Goal: Task Accomplishment & Management: Use online tool/utility

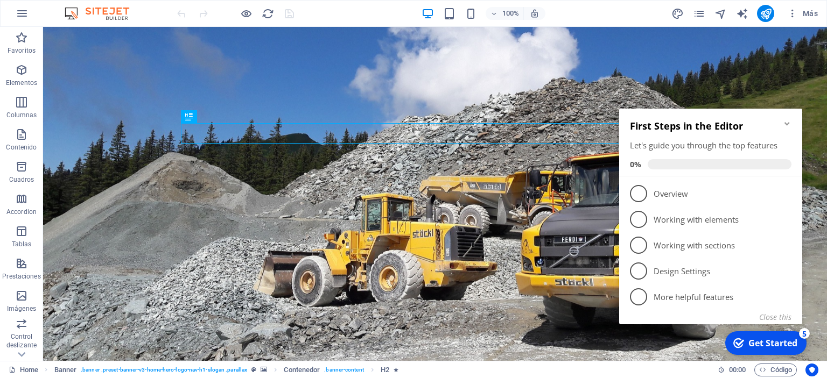
click at [789, 123] on icon "Minimize checklist" at bounding box center [786, 123] width 5 height 3
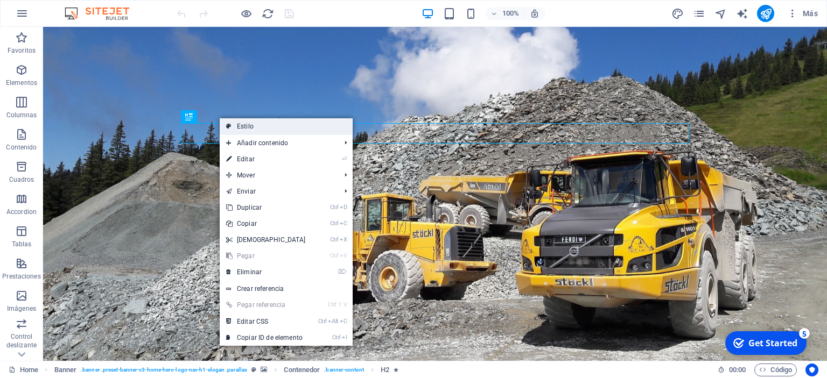
click at [242, 126] on link "Estilo" at bounding box center [286, 126] width 133 height 16
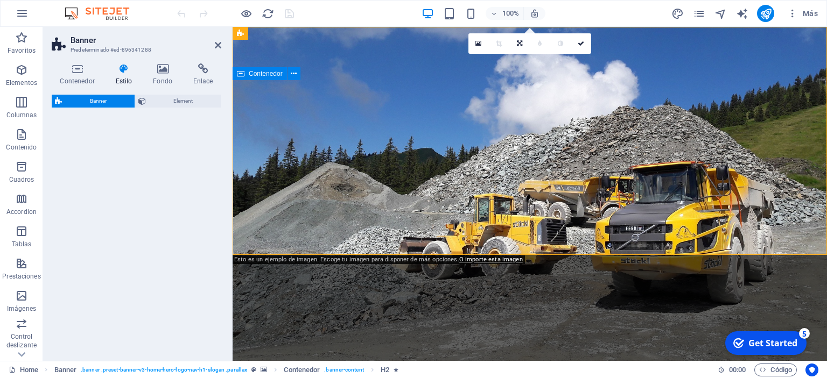
select select "preset-banner-v3-home-hero-logo-nav-h1-slogan"
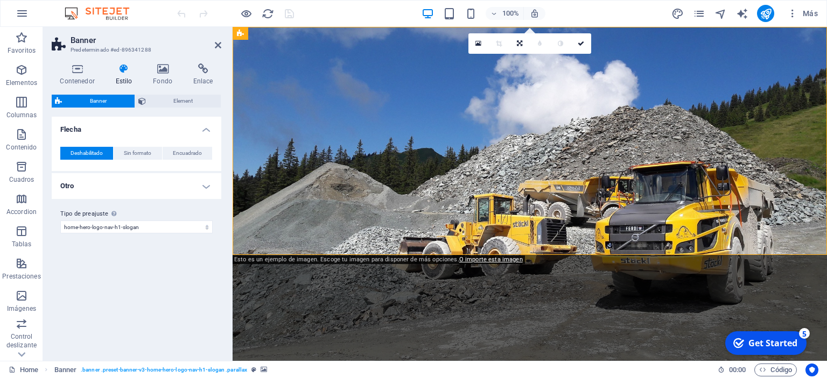
click at [124, 74] on icon at bounding box center [123, 69] width 33 height 11
click at [125, 68] on icon at bounding box center [123, 69] width 33 height 11
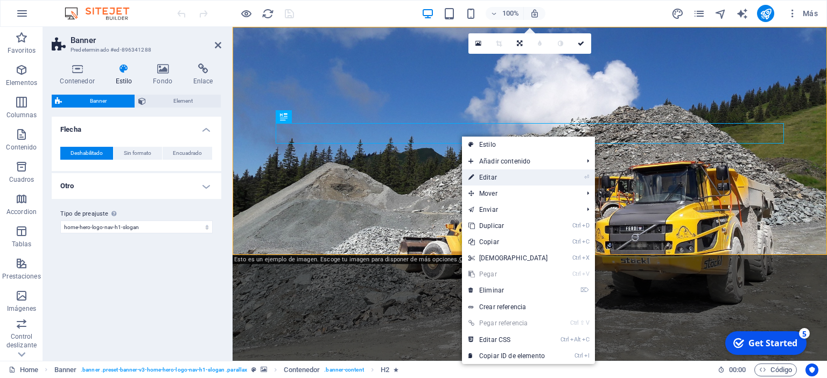
click at [489, 184] on link "⏎ Editar" at bounding box center [508, 178] width 93 height 16
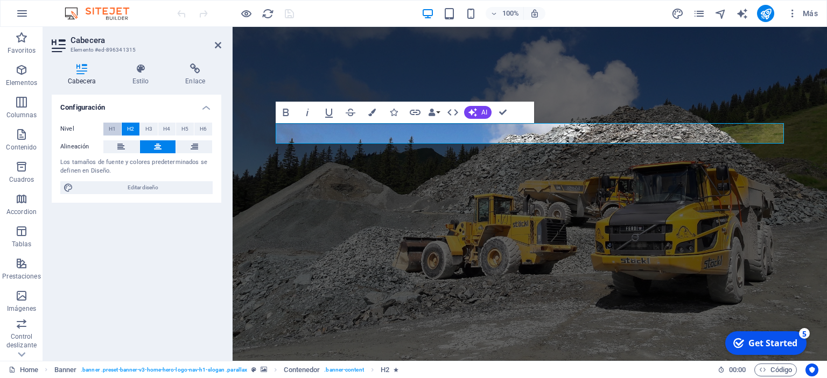
click at [112, 125] on span "H1" at bounding box center [112, 129] width 7 height 13
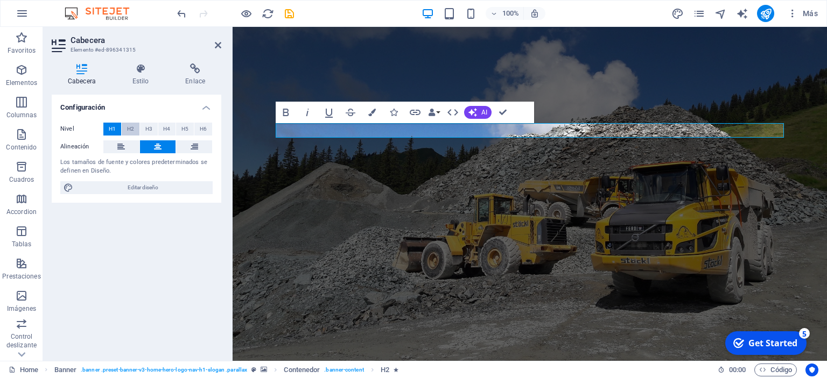
click at [129, 127] on span "H2" at bounding box center [130, 129] width 7 height 13
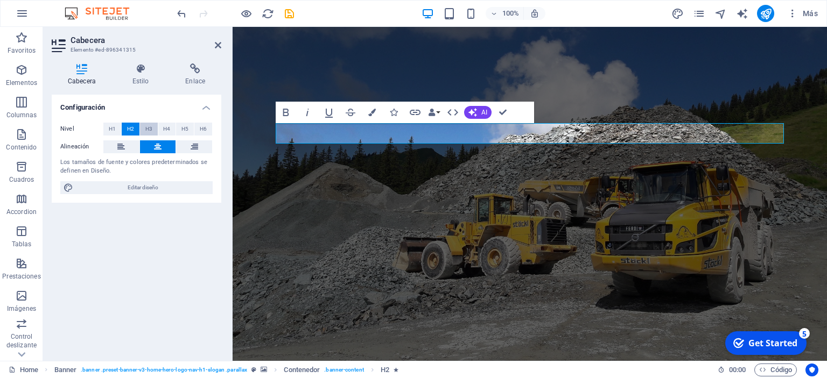
click at [147, 127] on span "H3" at bounding box center [148, 129] width 7 height 13
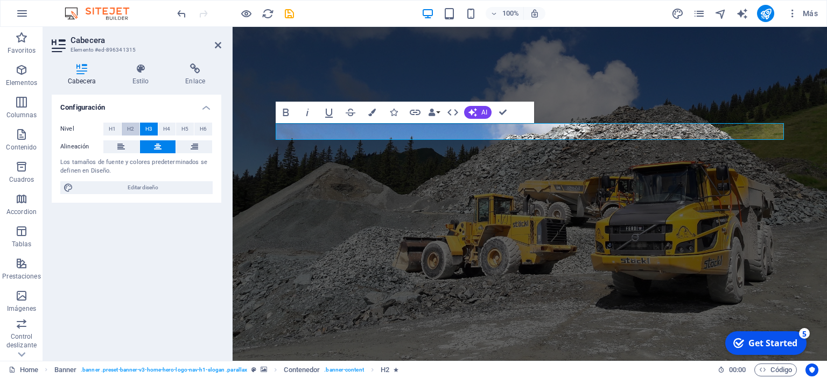
click at [134, 127] on button "H2" at bounding box center [131, 129] width 18 height 13
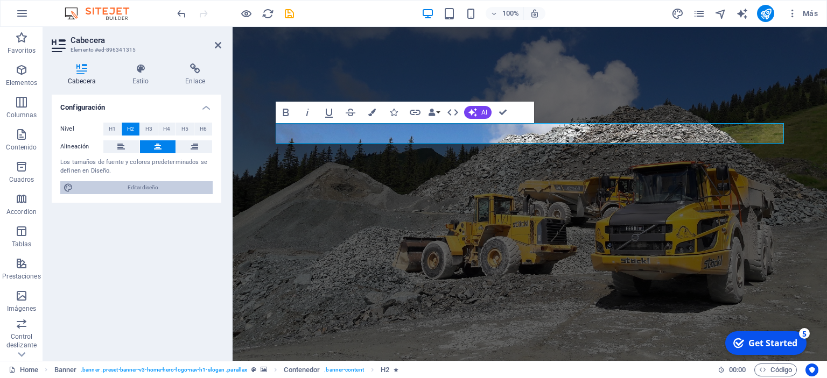
click at [130, 186] on span "Editar diseño" at bounding box center [142, 187] width 133 height 13
select select "px"
select select "200"
select select "px"
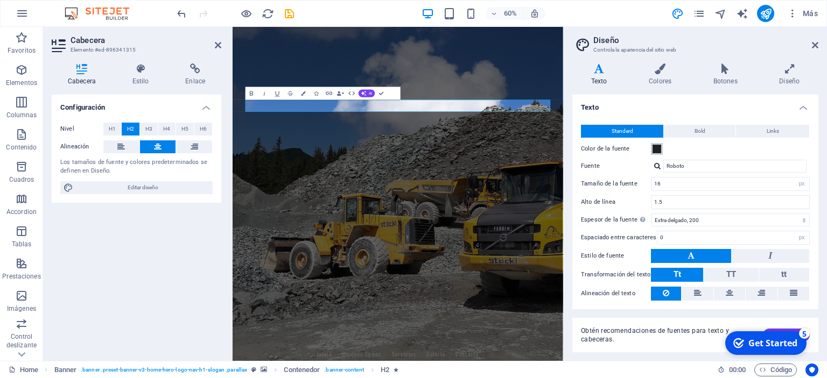
click at [659, 149] on span at bounding box center [656, 149] width 9 height 9
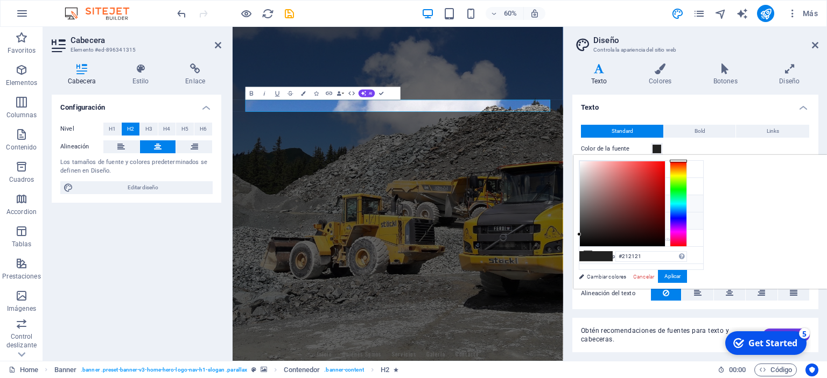
click at [620, 201] on li "Color secundario #FFA000" at bounding box center [641, 203] width 124 height 17
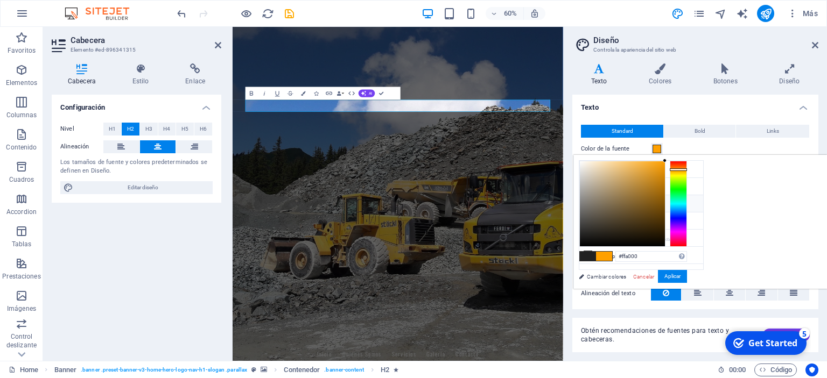
click at [595, 203] on li "Color secundario #FFA000" at bounding box center [641, 203] width 124 height 17
click at [602, 184] on li "Color principal #2E7D32" at bounding box center [641, 186] width 124 height 17
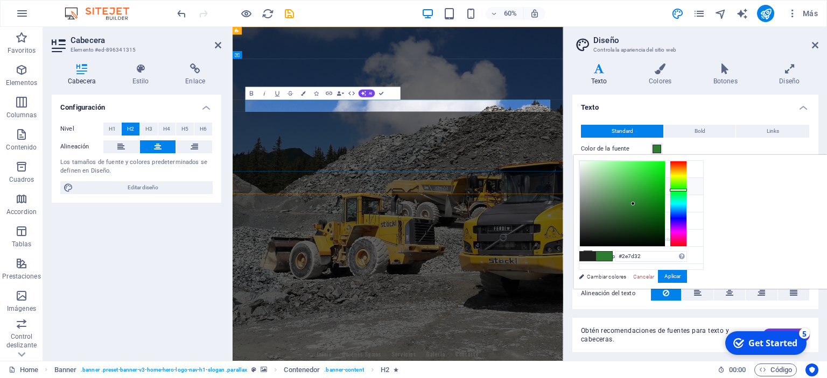
drag, startPoint x: 637, startPoint y: 161, endPoint x: 386, endPoint y: 166, distance: 250.9
click at [609, 199] on li "Color secundario #FFA000" at bounding box center [641, 203] width 124 height 17
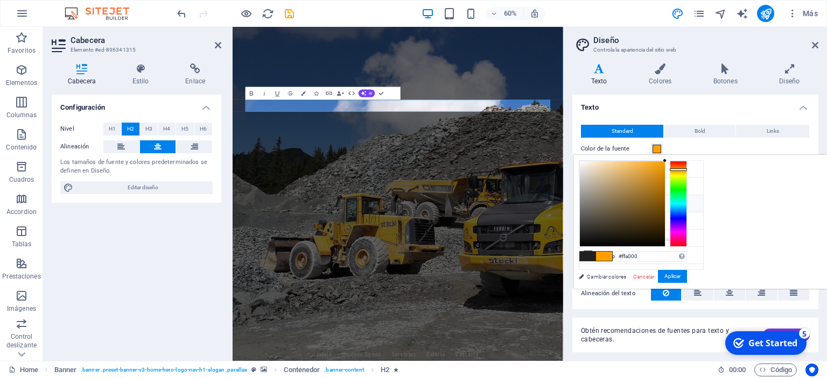
click at [654, 149] on span at bounding box center [656, 149] width 9 height 9
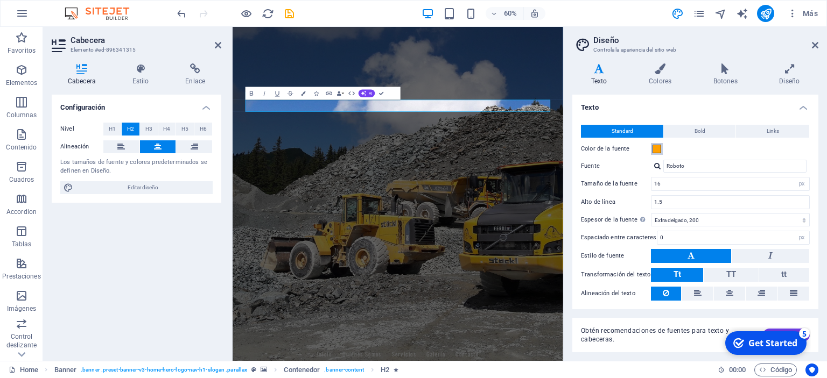
click at [658, 146] on span at bounding box center [656, 149] width 9 height 9
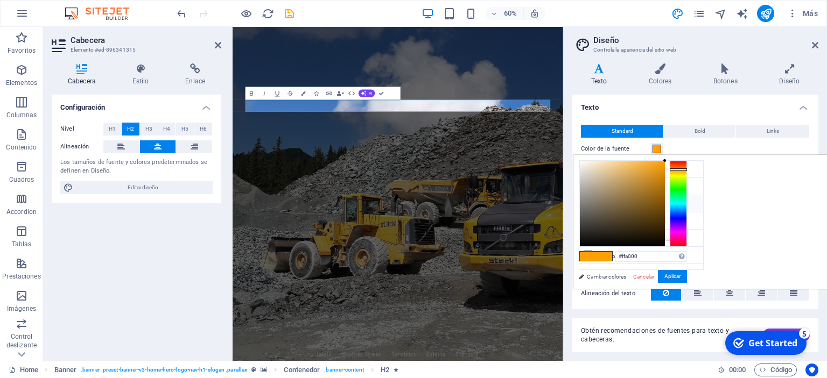
click at [658, 146] on span at bounding box center [656, 149] width 9 height 9
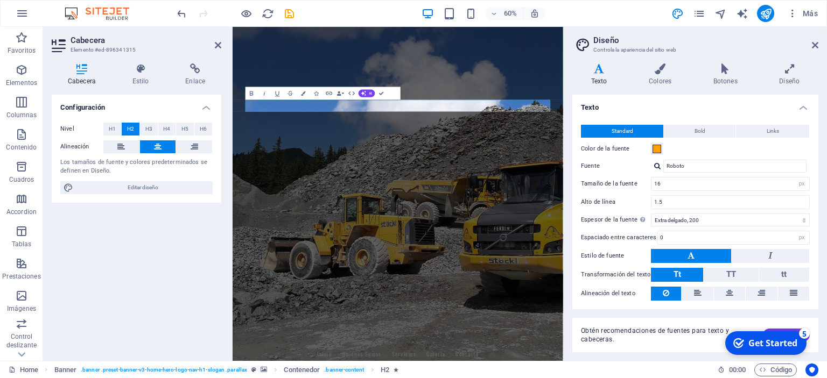
click at [618, 146] on label "Color de la fuente" at bounding box center [616, 149] width 70 height 13
click at [651, 146] on button "Color de la fuente" at bounding box center [657, 149] width 12 height 12
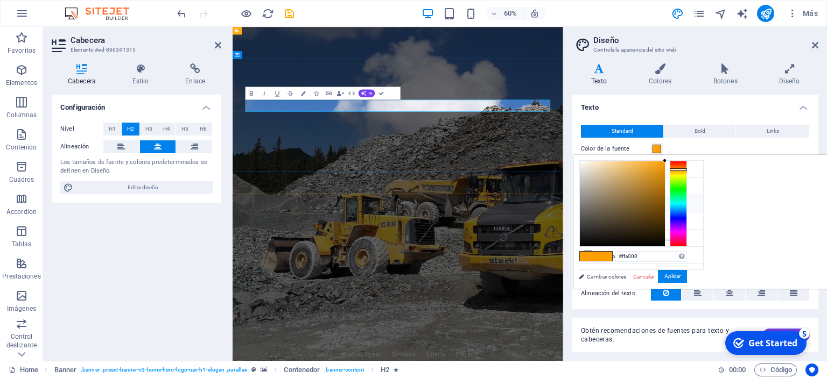
drag, startPoint x: 384, startPoint y: 155, endPoint x: 644, endPoint y: 163, distance: 260.1
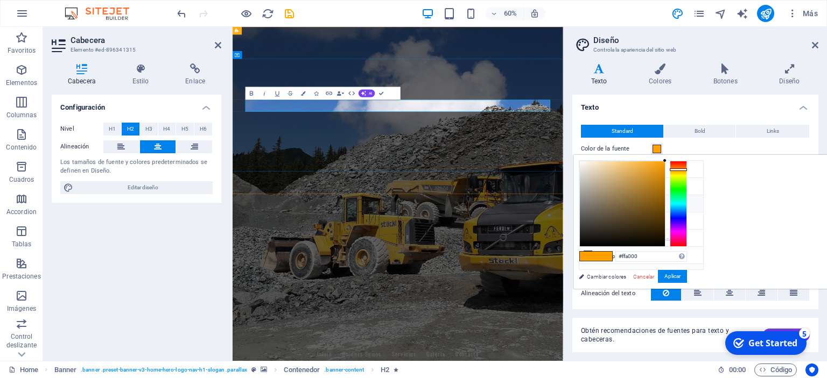
click at [665, 163] on div at bounding box center [622, 203] width 85 height 85
click at [583, 164] on div at bounding box center [582, 163] width 4 height 4
click at [583, 164] on div at bounding box center [582, 165] width 4 height 4
click at [687, 271] on button "Aplicar" at bounding box center [672, 276] width 29 height 13
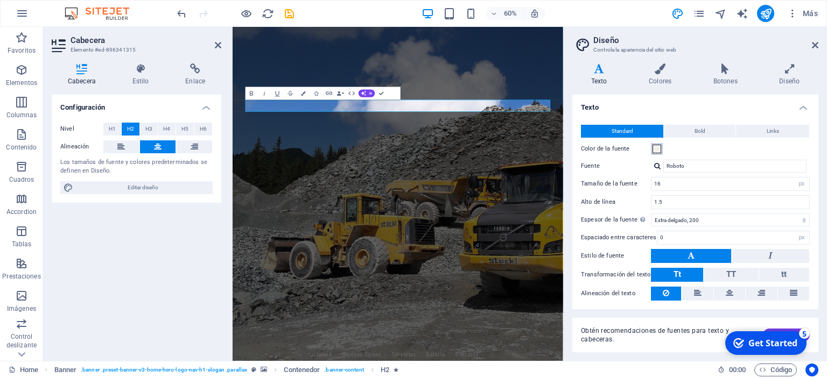
click at [660, 148] on span at bounding box center [656, 149] width 9 height 9
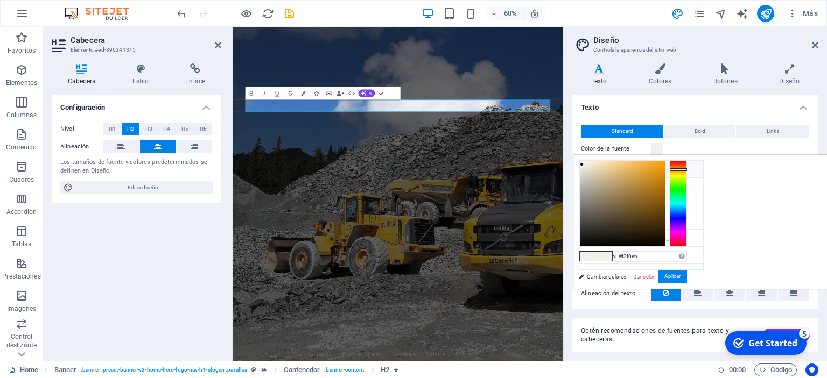
click at [595, 169] on li "Color de fondo #F5F5F5" at bounding box center [641, 169] width 124 height 17
type input "#f5f5f5"
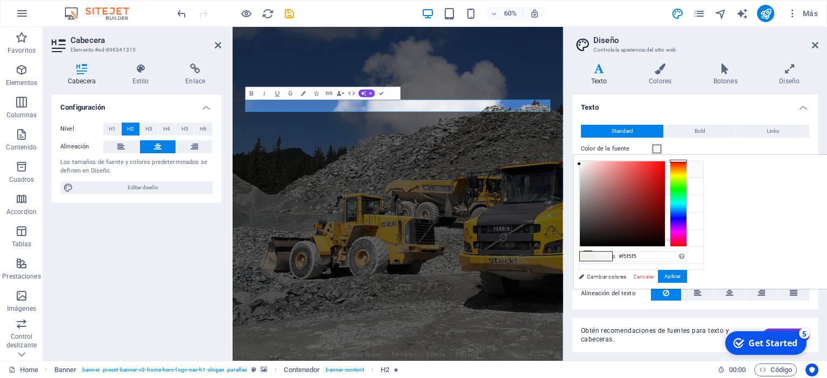
click at [660, 149] on span at bounding box center [656, 149] width 9 height 9
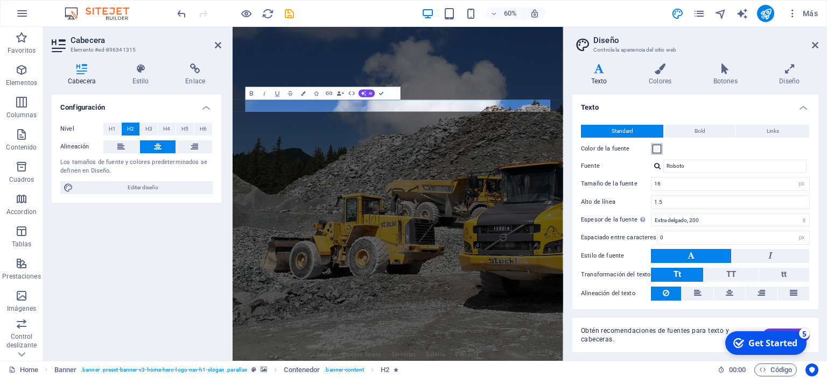
click at [660, 149] on span at bounding box center [656, 149] width 9 height 9
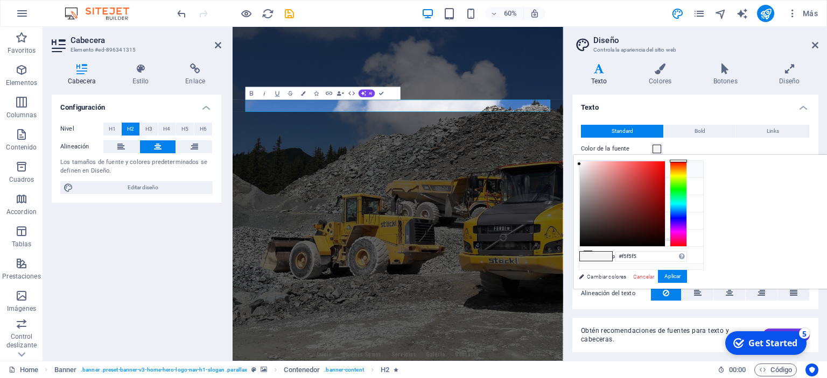
click at [660, 149] on span at bounding box center [656, 149] width 9 height 9
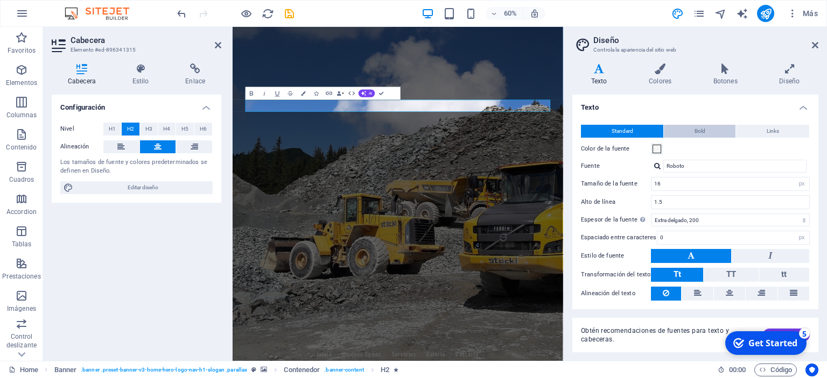
click at [713, 131] on button "Bold" at bounding box center [700, 131] width 72 height 13
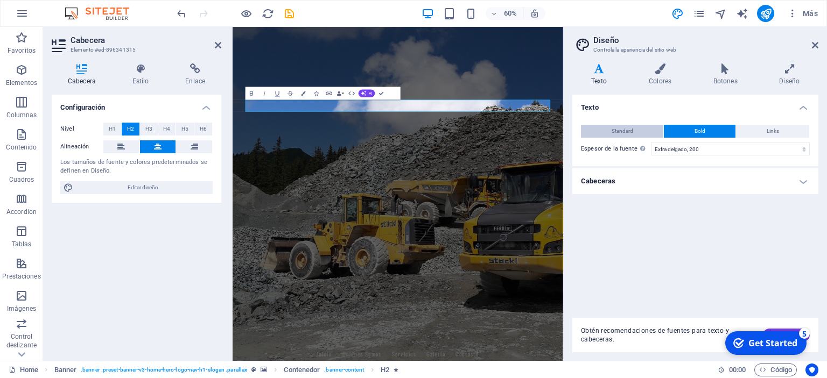
click at [649, 131] on button "Standard" at bounding box center [622, 131] width 82 height 13
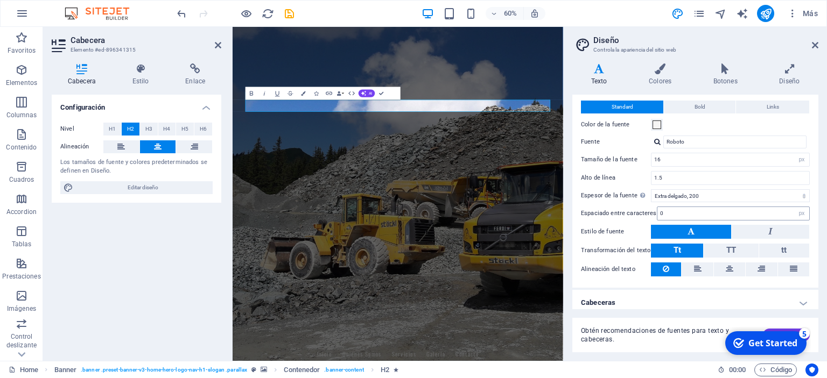
scroll to position [29, 0]
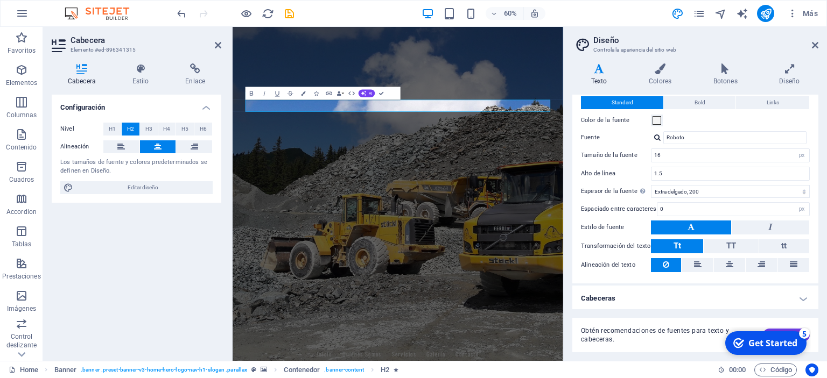
click at [806, 297] on h4 "Cabeceras" at bounding box center [695, 299] width 246 height 26
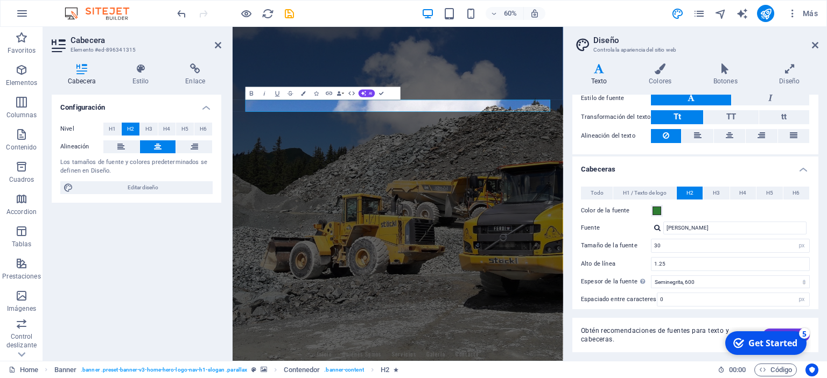
scroll to position [157, 0]
click at [657, 210] on span at bounding box center [656, 212] width 9 height 9
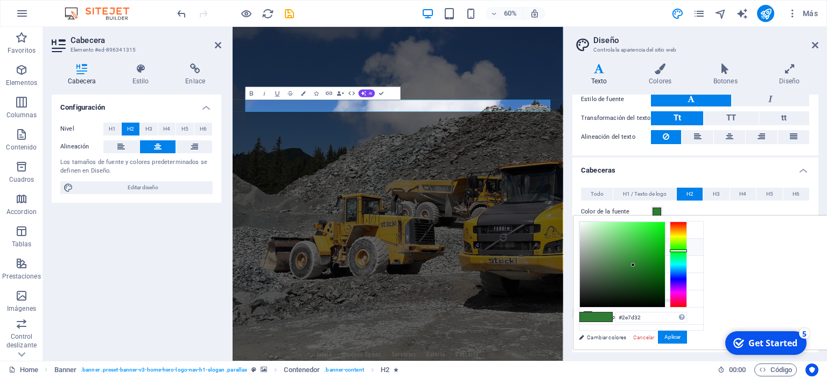
type input "#eef4ee"
click at [665, 225] on div at bounding box center [622, 264] width 85 height 85
click at [583, 225] on div at bounding box center [581, 225] width 4 height 4
click at [811, 338] on div "checkmark Get Started 5 First Steps in the Editor Let's guide you through the t…" at bounding box center [765, 343] width 92 height 32
click at [687, 339] on button "Aplicar" at bounding box center [672, 337] width 29 height 13
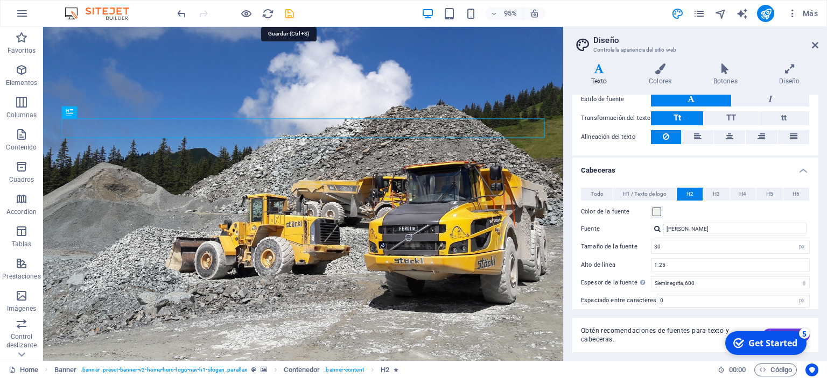
click at [290, 11] on icon "save" at bounding box center [289, 14] width 12 height 12
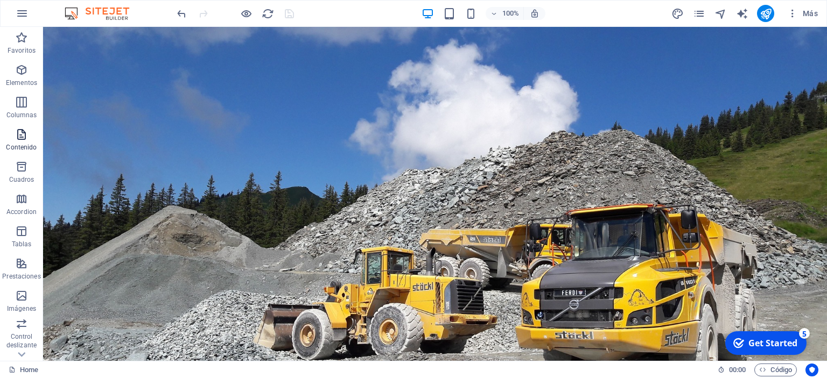
click at [24, 138] on icon "button" at bounding box center [21, 134] width 13 height 13
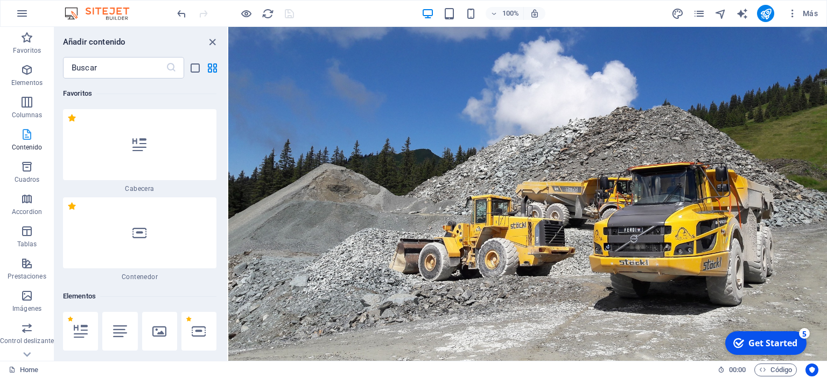
click at [17, 137] on span "Contenido" at bounding box center [27, 141] width 54 height 26
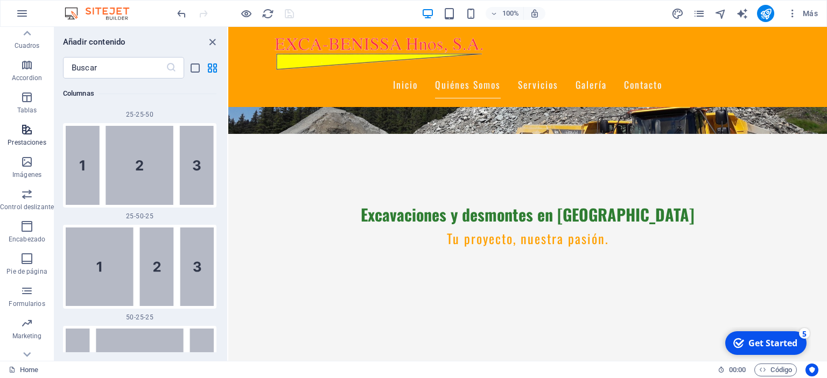
scroll to position [150, 0]
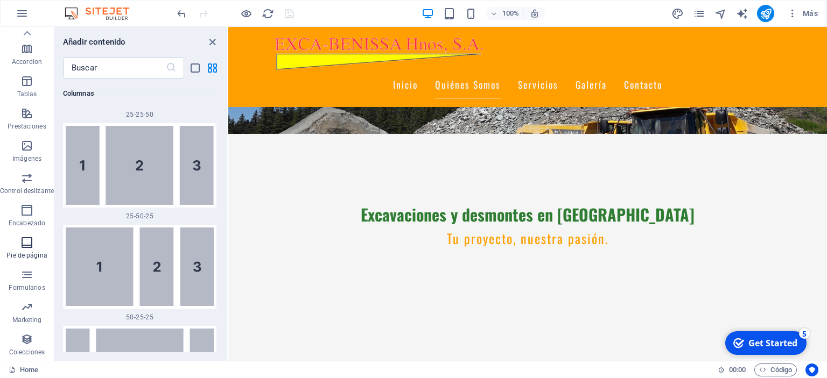
click at [25, 245] on icon "button" at bounding box center [26, 242] width 13 height 13
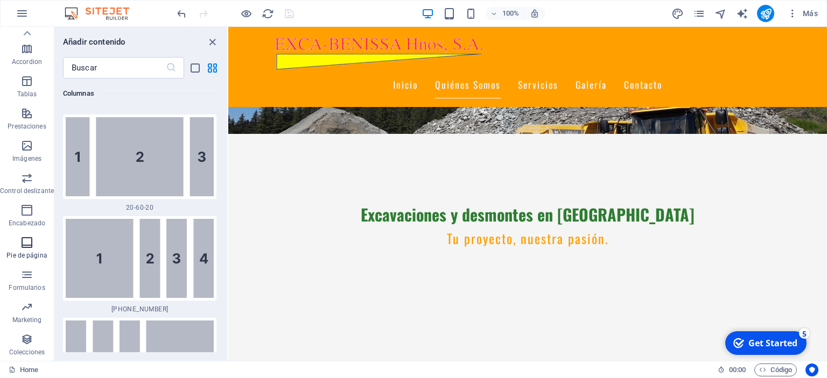
scroll to position [7126, 0]
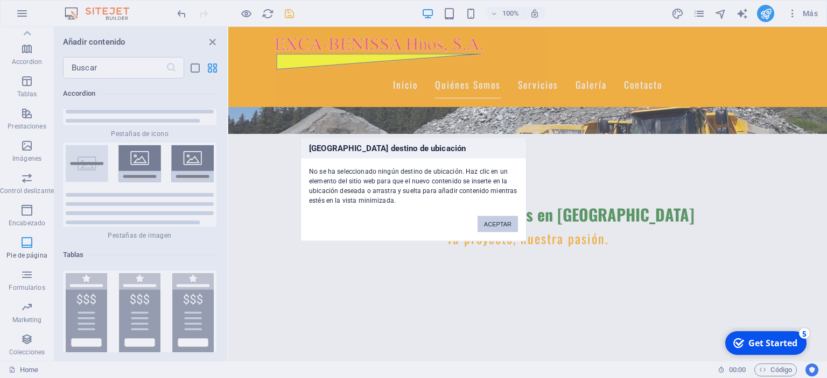
click at [502, 223] on button "ACEPTAR" at bounding box center [497, 224] width 40 height 16
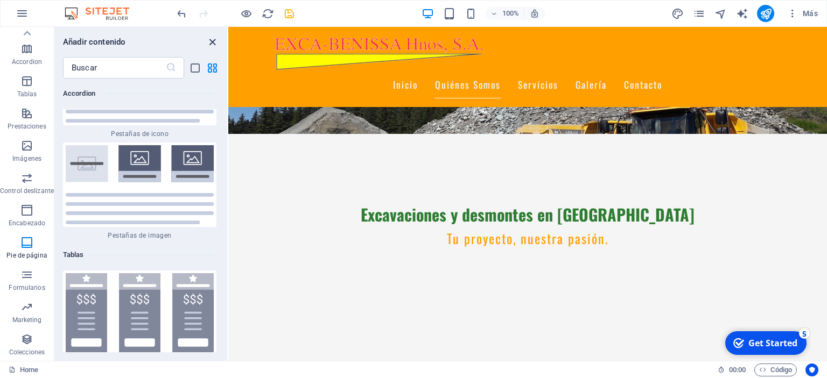
click at [213, 41] on icon "close panel" at bounding box center [212, 42] width 12 height 12
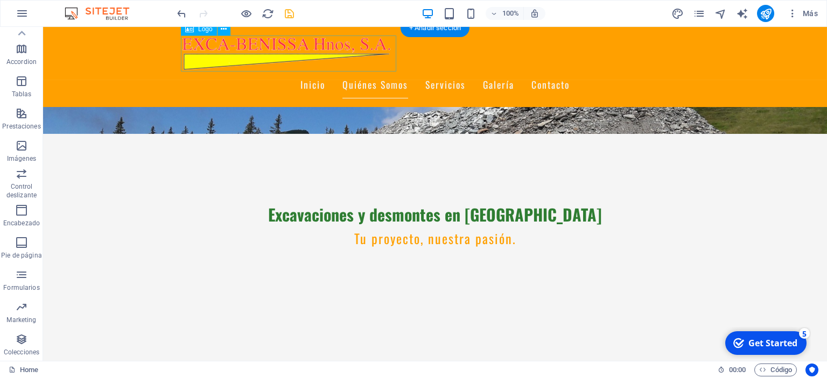
scroll to position [150, 0]
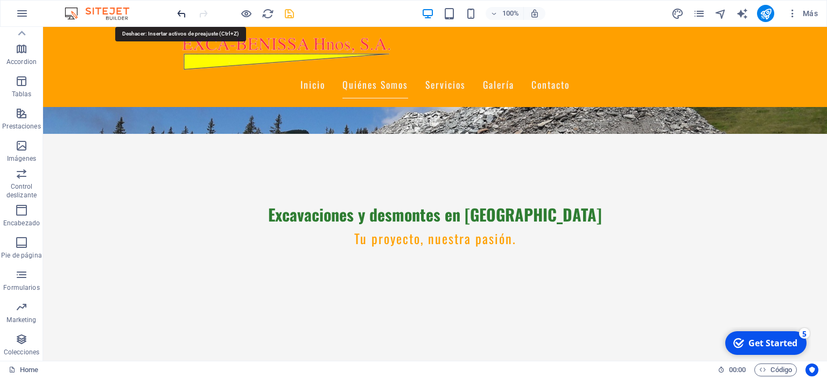
click at [184, 14] on icon "undo" at bounding box center [181, 14] width 12 height 12
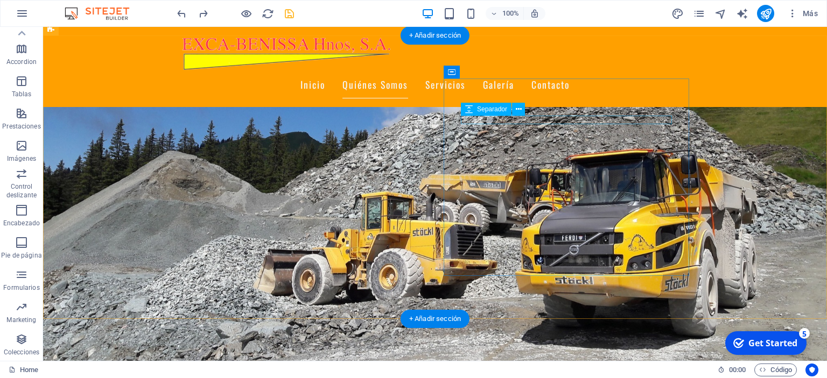
scroll to position [227, 0]
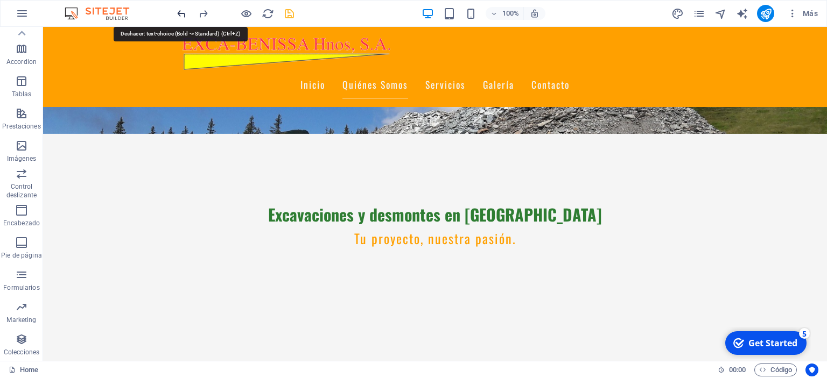
click at [180, 12] on icon "undo" at bounding box center [181, 14] width 12 height 12
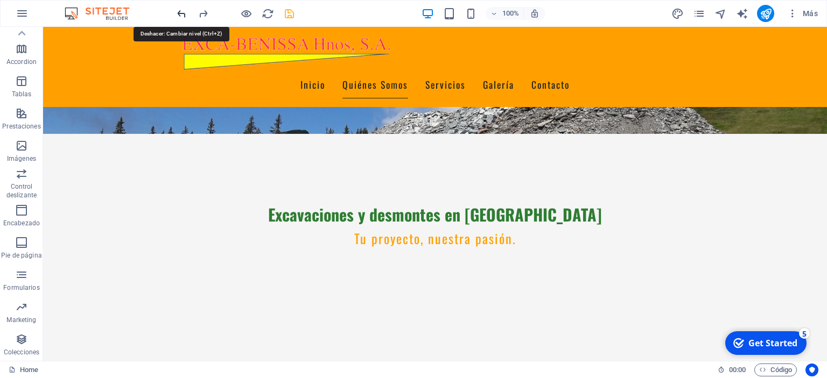
click at [180, 12] on icon "undo" at bounding box center [181, 14] width 12 height 12
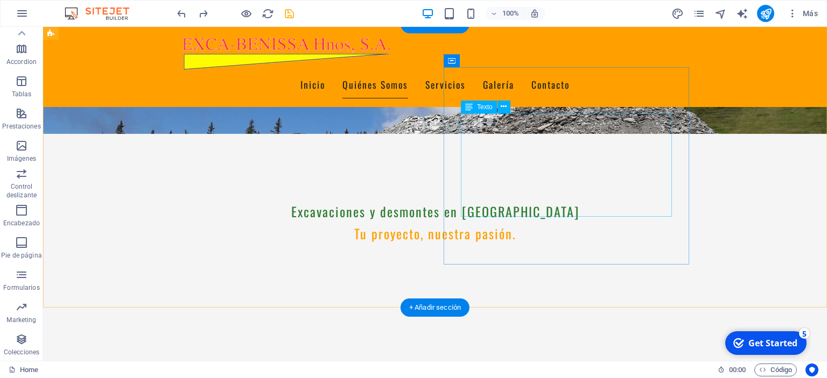
scroll to position [0, 0]
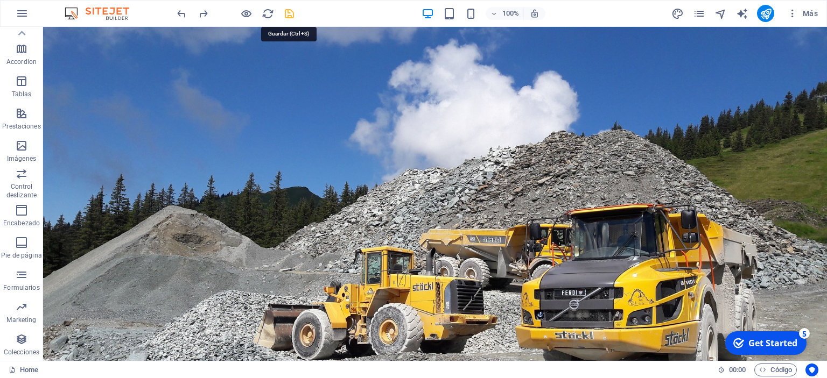
click at [286, 12] on icon "save" at bounding box center [289, 14] width 12 height 12
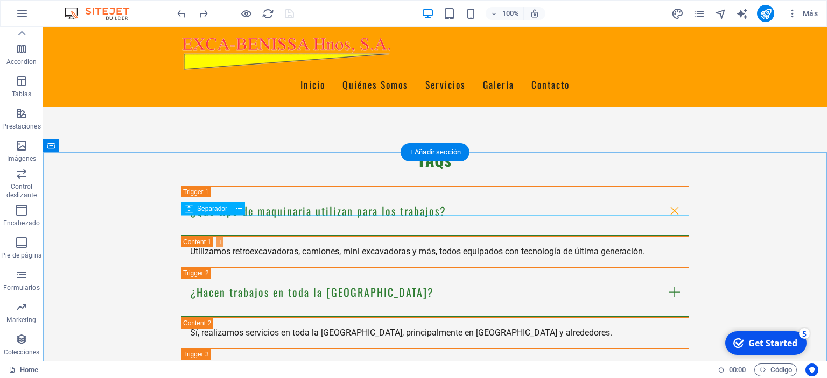
scroll to position [2217, 0]
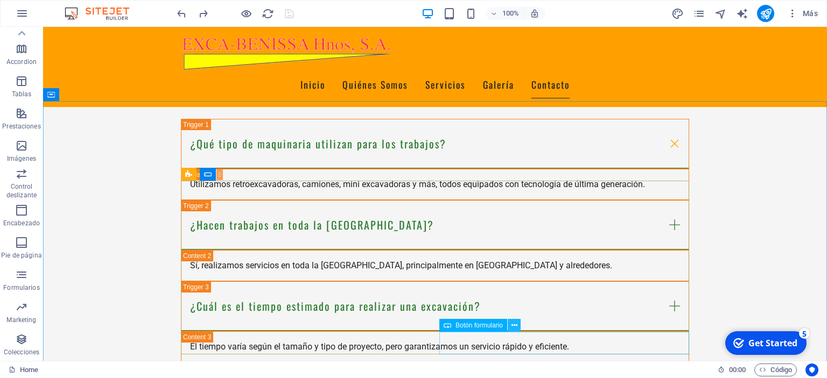
click at [513, 324] on icon at bounding box center [514, 325] width 6 height 11
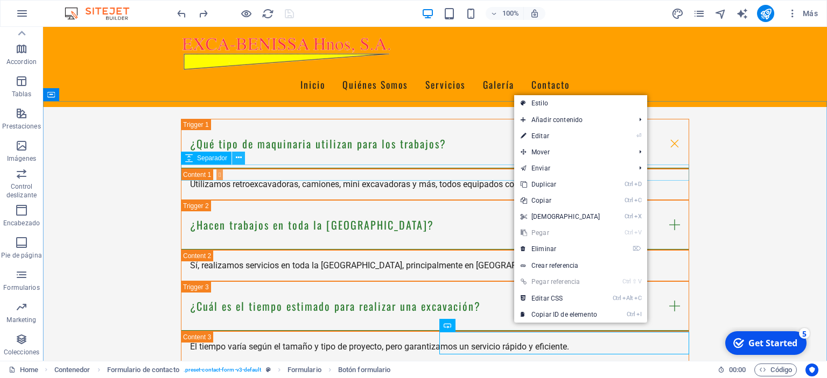
click at [242, 158] on button at bounding box center [238, 158] width 13 height 13
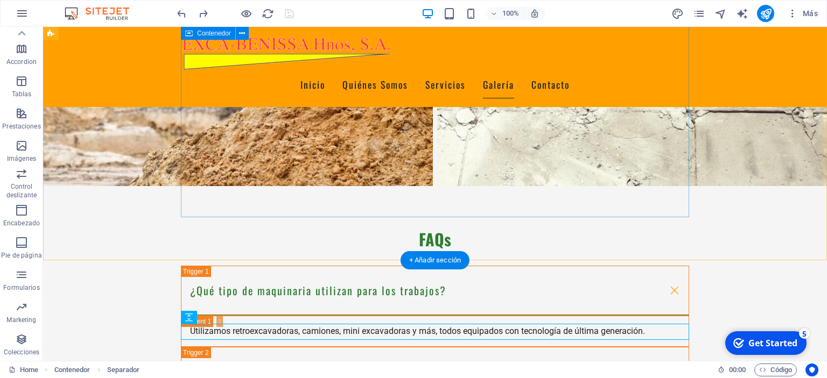
scroll to position [2046, 0]
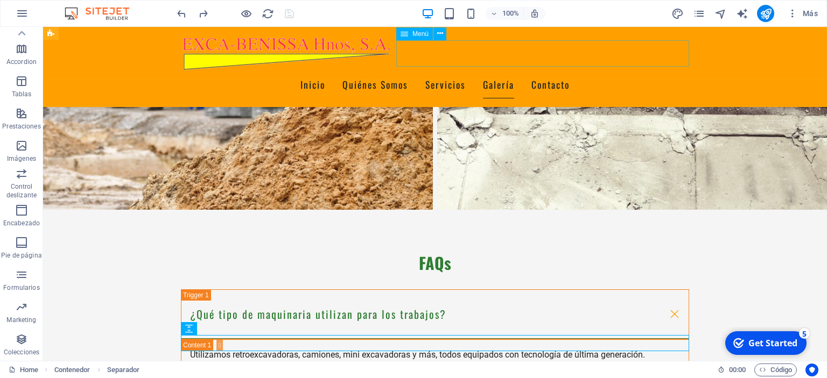
click at [668, 72] on nav "Inicio Quiénes Somos Servicios Galería Contacto" at bounding box center [435, 85] width 508 height 27
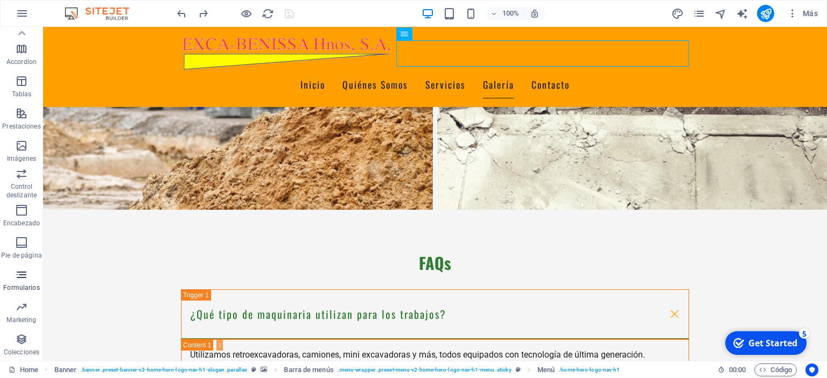
click at [27, 284] on p "Formularios" at bounding box center [21, 288] width 36 height 9
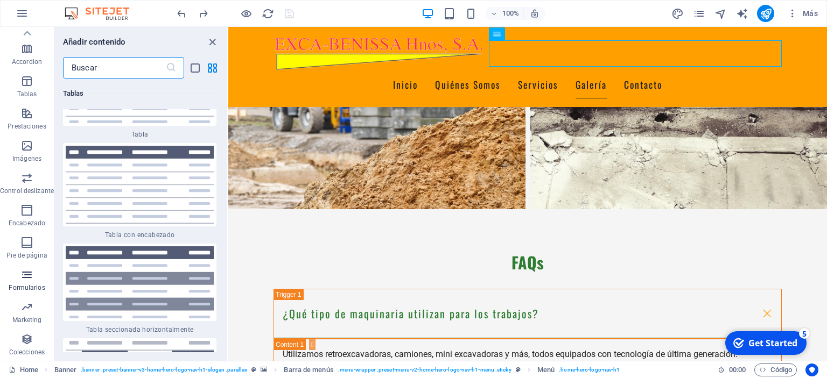
scroll to position [7859, 0]
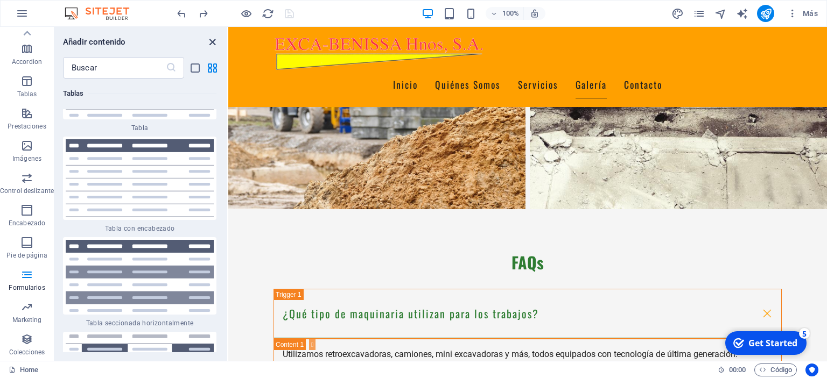
click at [216, 41] on icon "close panel" at bounding box center [212, 42] width 12 height 12
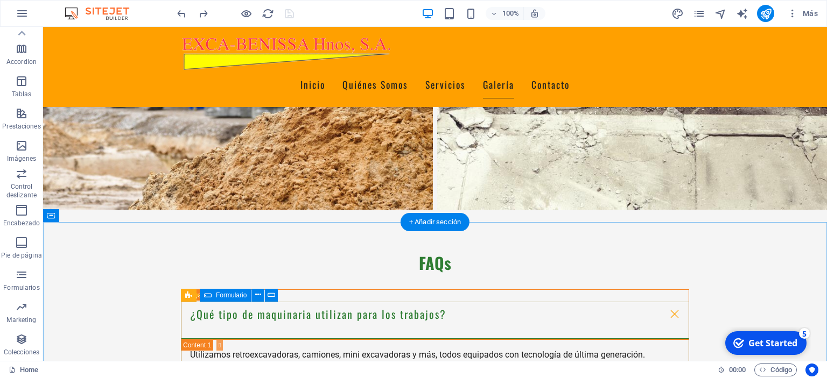
scroll to position [2274, 0]
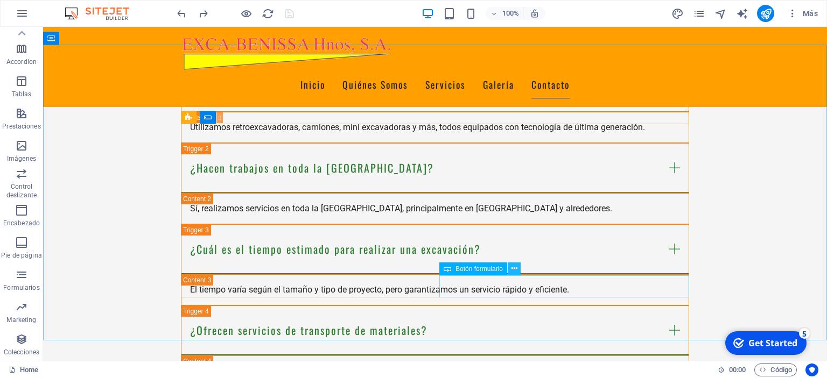
click at [512, 270] on icon at bounding box center [514, 268] width 6 height 11
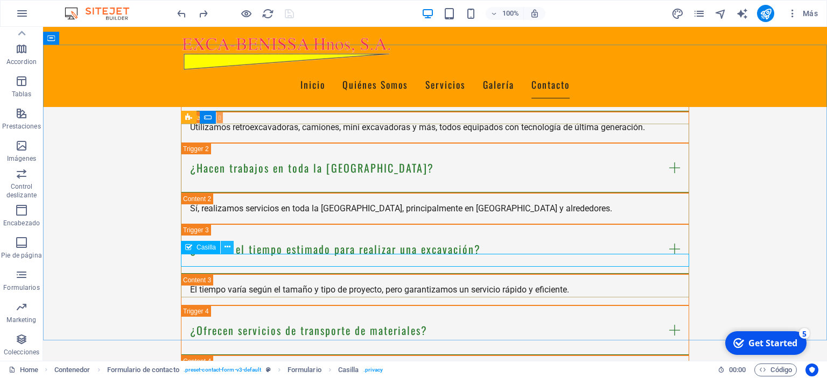
click at [224, 247] on icon at bounding box center [227, 247] width 6 height 11
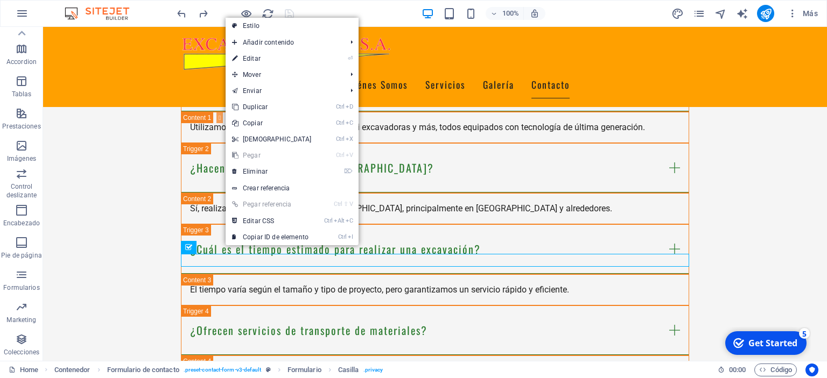
click at [245, 204] on link "Ctrl ⇧ V Pegar referencia" at bounding box center [272, 204] width 93 height 16
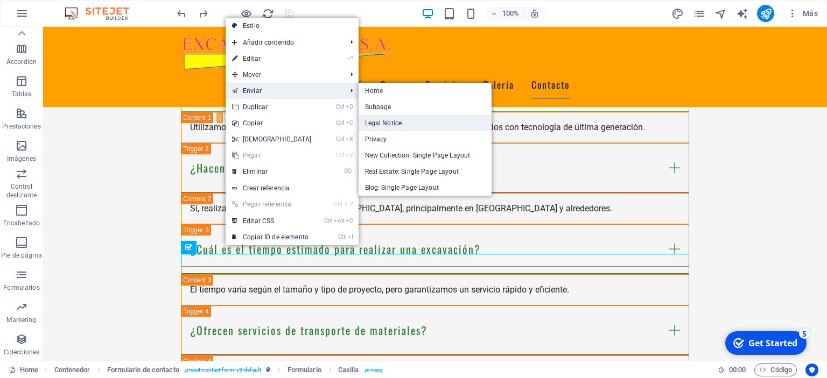
click at [399, 124] on link "Legal Notice" at bounding box center [424, 123] width 133 height 16
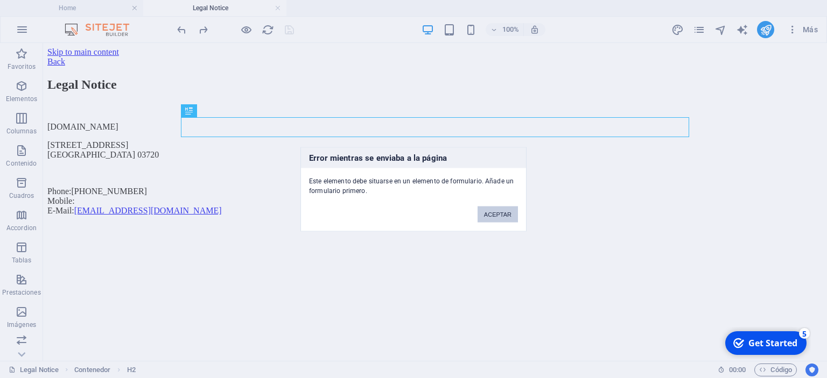
scroll to position [0, 0]
click at [498, 216] on button "ACEPTAR" at bounding box center [497, 214] width 40 height 16
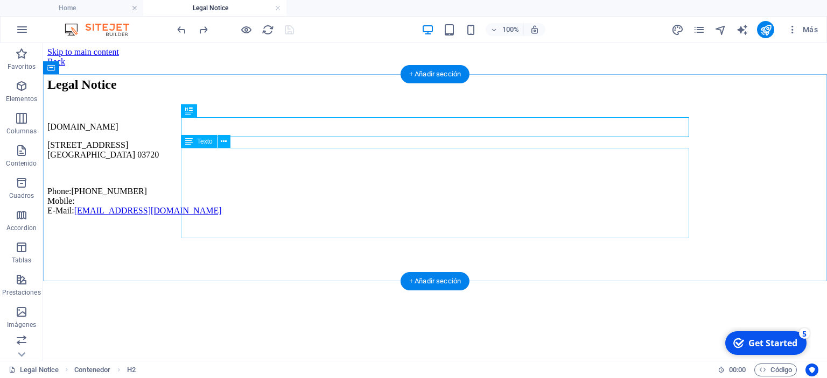
click at [209, 189] on div "[DOMAIN_NAME] [STREET_ADDRESS] Phone: [PHONE_NUMBER] Mobile: E-Mail: [EMAIL_ADD…" at bounding box center [434, 169] width 775 height 94
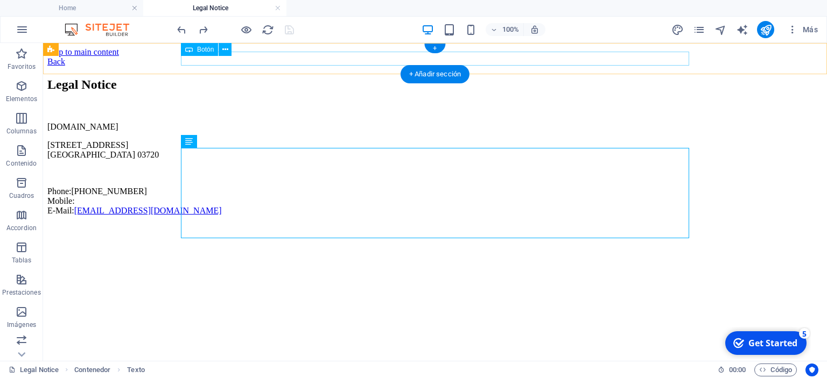
click at [206, 57] on div "Back" at bounding box center [434, 62] width 775 height 10
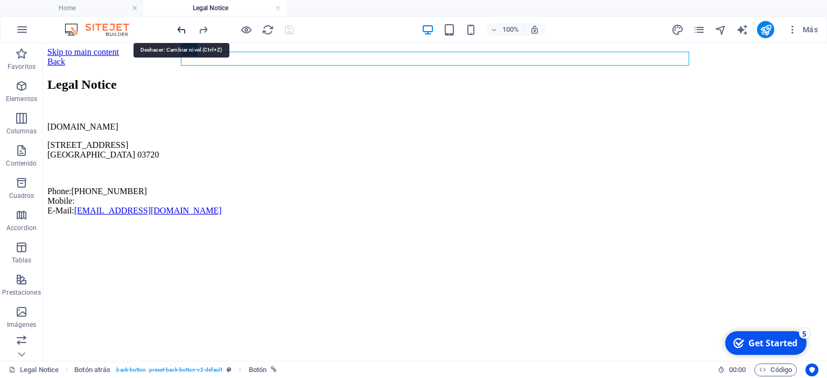
click at [184, 29] on icon "undo" at bounding box center [181, 30] width 12 height 12
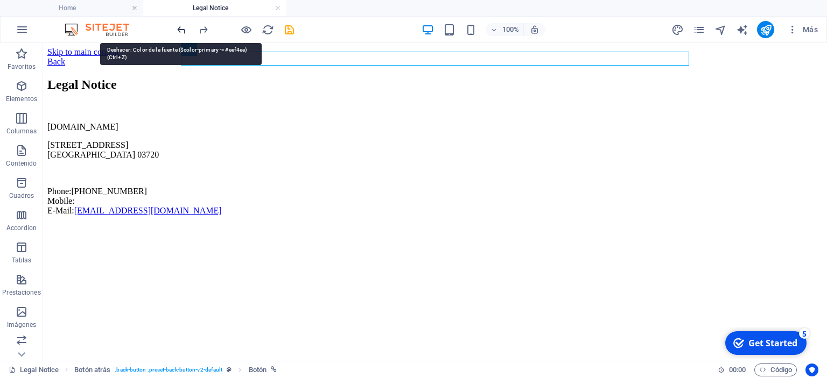
click at [178, 26] on icon "undo" at bounding box center [181, 30] width 12 height 12
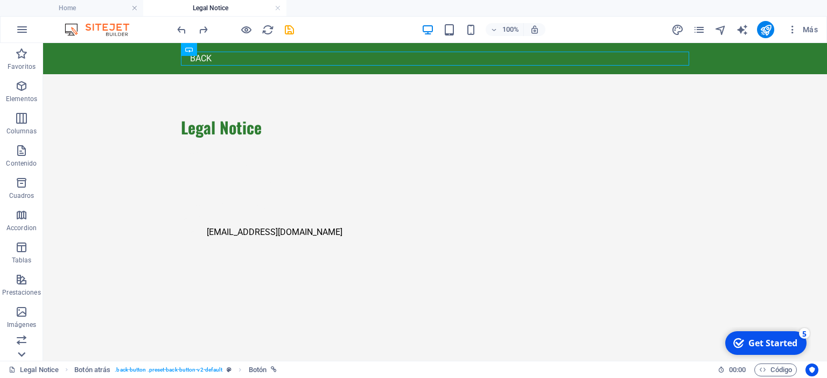
click at [24, 354] on icon at bounding box center [22, 355] width 8 height 5
click at [24, 354] on p "Colecciones" at bounding box center [22, 353] width 36 height 9
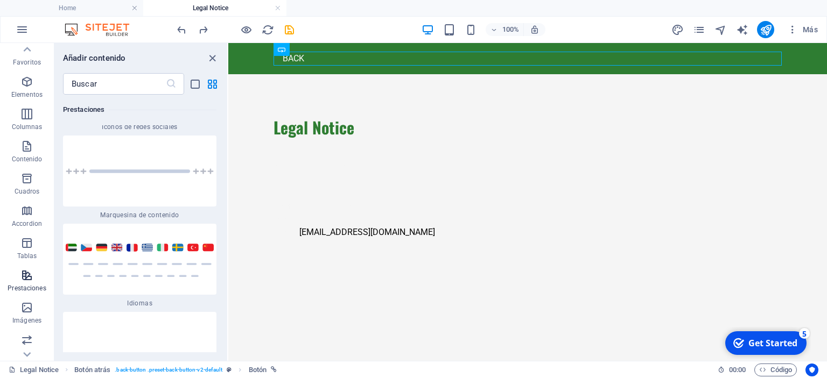
scroll to position [0, 0]
click at [24, 152] on icon "button" at bounding box center [26, 150] width 13 height 13
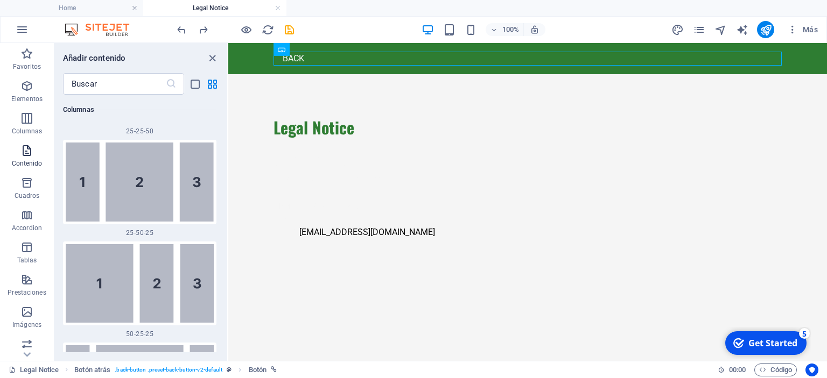
scroll to position [1883, 0]
click at [210, 9] on h4 "Legal Notice" at bounding box center [214, 8] width 143 height 12
click at [102, 9] on h4 "Home" at bounding box center [71, 8] width 143 height 12
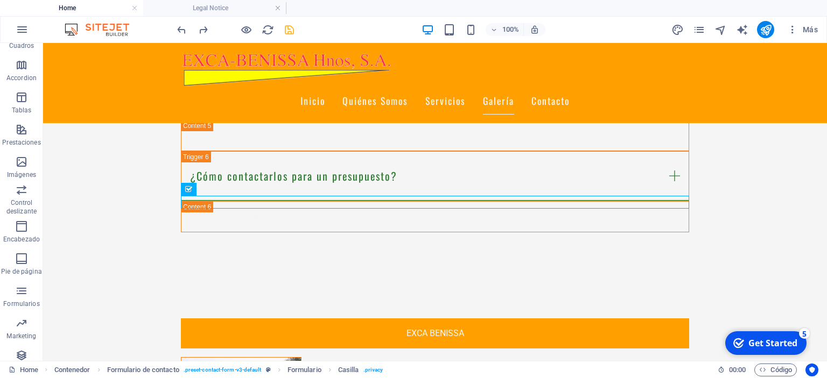
scroll to position [2347, 0]
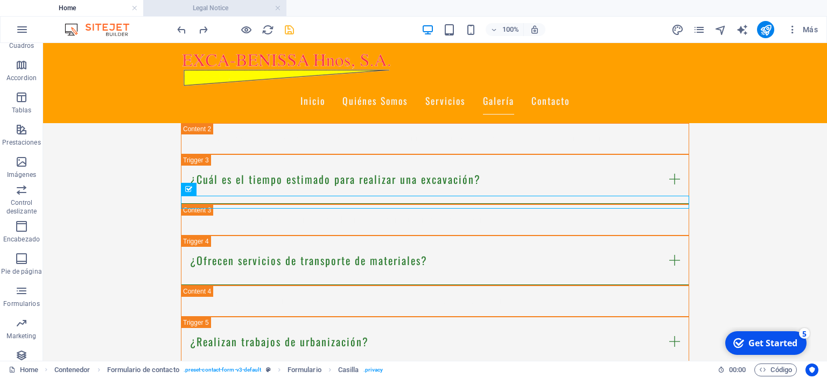
click at [201, 5] on h4 "Legal Notice" at bounding box center [214, 8] width 143 height 12
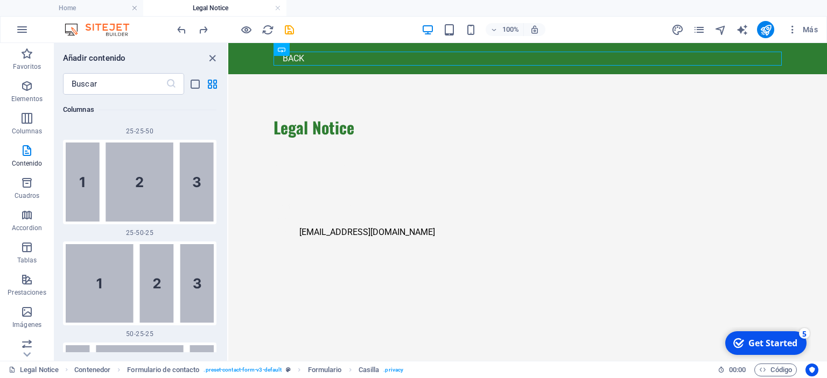
scroll to position [1883, 0]
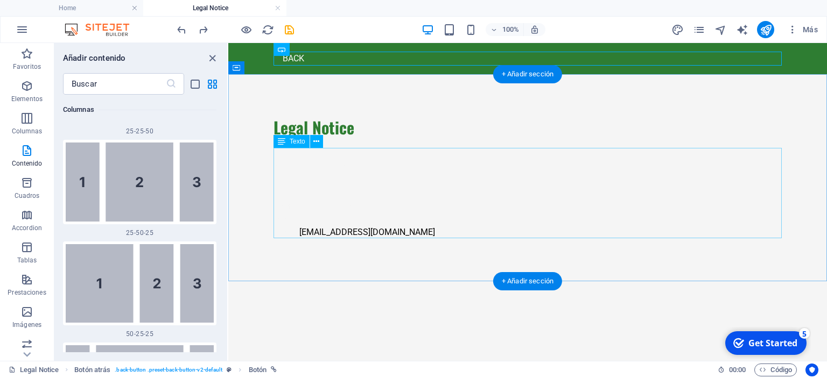
click at [306, 172] on div "[DOMAIN_NAME] [STREET_ADDRESS] Phone: [PHONE_NUMBER] Mobile: E-Mail: [EMAIL_ADD…" at bounding box center [527, 194] width 508 height 90
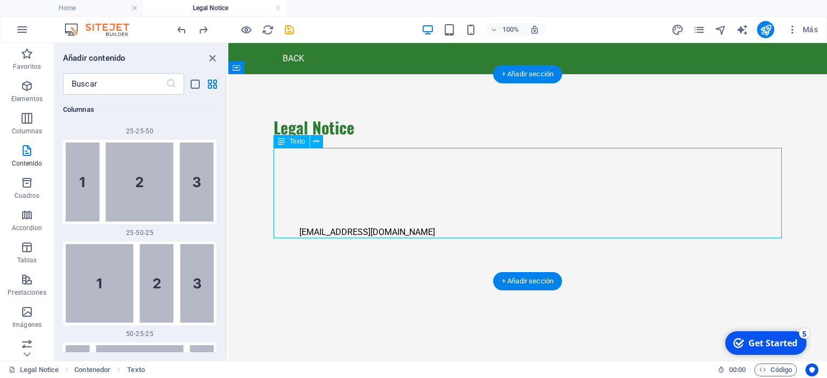
click at [306, 172] on div "[DOMAIN_NAME] [STREET_ADDRESS] Phone: [PHONE_NUMBER] Mobile: E-Mail: [EMAIL_ADD…" at bounding box center [527, 194] width 508 height 90
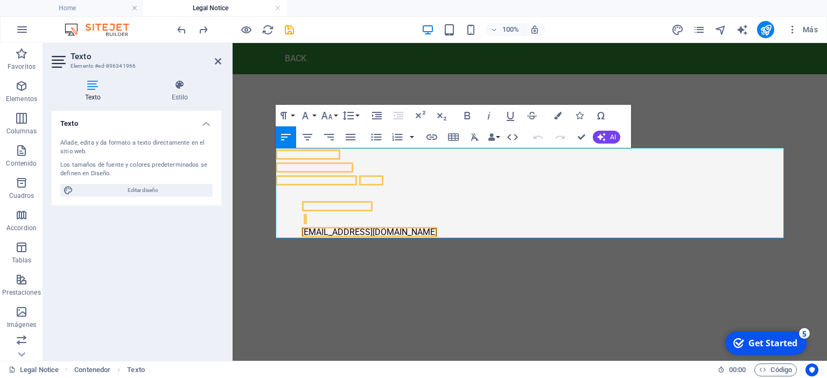
click at [137, 140] on div "Añade, edita y da formato a texto directamente en el sitio web." at bounding box center [136, 148] width 152 height 18
click at [96, 140] on div "Añade, edita y da formato a texto directamente en el sitio web." at bounding box center [136, 148] width 152 height 18
click at [80, 142] on div "Añade, edita y da formato a texto directamente en el sitio web." at bounding box center [136, 148] width 152 height 18
click at [122, 193] on span "Editar diseño" at bounding box center [142, 190] width 133 height 13
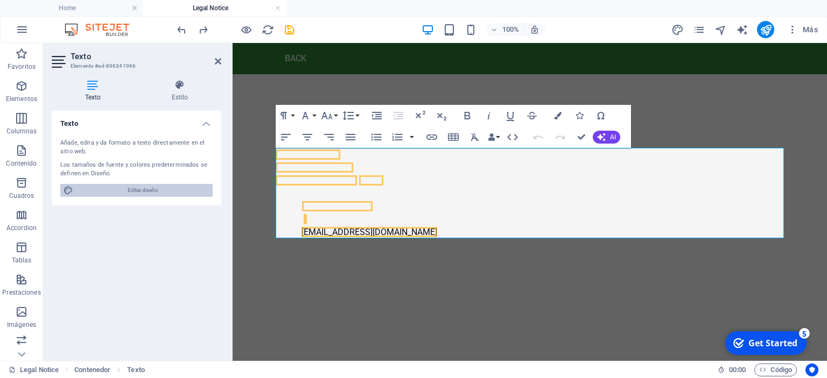
select select "px"
select select "200"
select select "px"
select select "600"
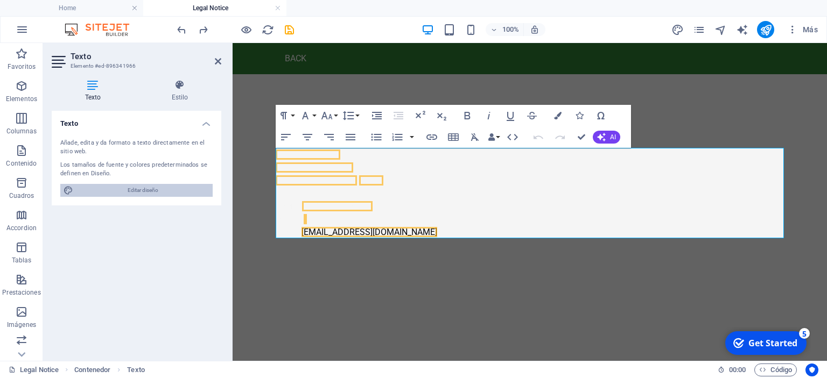
select select "px"
select select "rem"
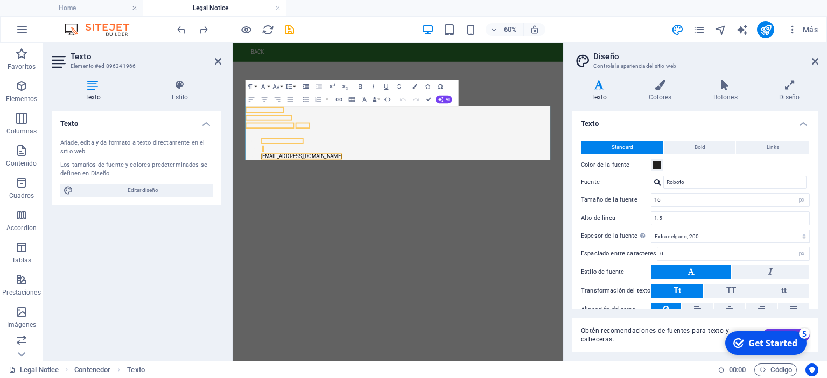
click at [88, 156] on div "Añade, edita y da formato a texto directamente en el sitio web." at bounding box center [136, 148] width 152 height 18
click at [87, 143] on div "Añade, edita y da formato a texto directamente en el sitio web." at bounding box center [136, 148] width 152 height 18
click at [91, 88] on icon at bounding box center [93, 85] width 82 height 11
click at [72, 150] on div "Añade, edita y da formato a texto directamente en el sitio web." at bounding box center [136, 148] width 152 height 18
click at [71, 150] on div "Añade, edita y da formato a texto directamente en el sitio web." at bounding box center [136, 148] width 152 height 18
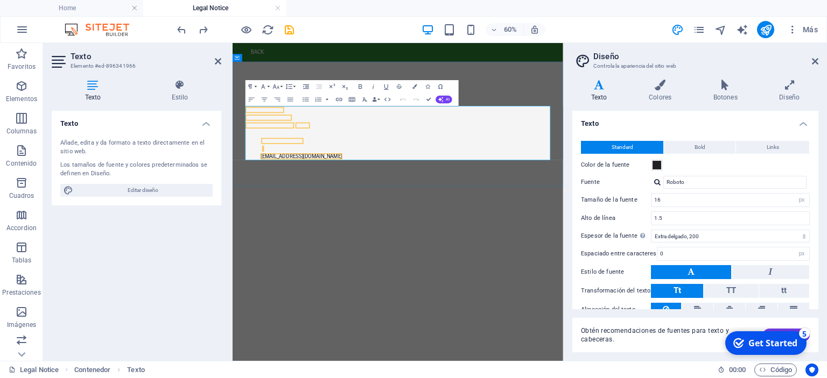
click at [353, 178] on p "[STREET_ADDRESS]" at bounding box center [508, 174] width 508 height 26
click at [297, 171] on span "[STREET_ADDRESS]" at bounding box center [293, 168] width 78 height 10
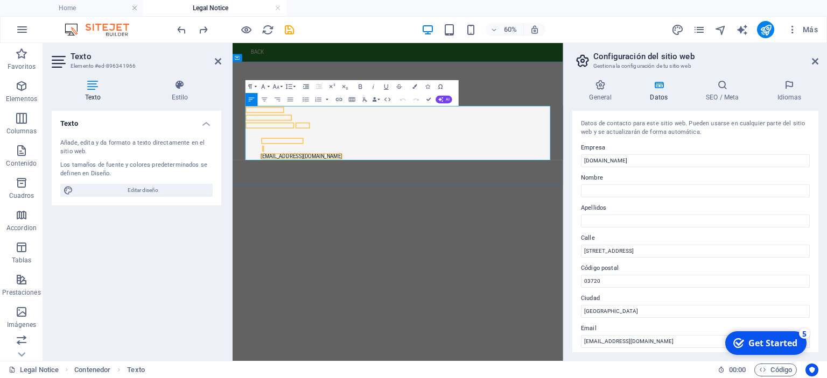
click at [286, 177] on p "[STREET_ADDRESS]" at bounding box center [508, 174] width 508 height 26
click at [282, 196] on p at bounding box center [508, 193] width 508 height 13
click at [278, 198] on p at bounding box center [508, 193] width 508 height 13
click at [217, 60] on icon at bounding box center [218, 61] width 6 height 9
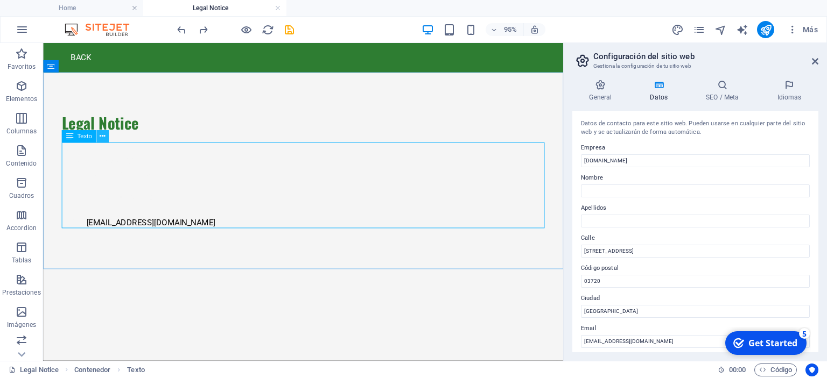
click at [104, 136] on icon at bounding box center [102, 136] width 5 height 11
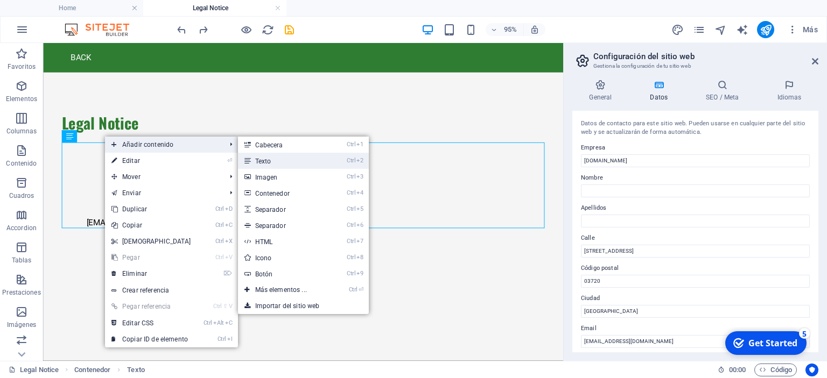
click at [260, 159] on link "Ctrl 2 Texto" at bounding box center [283, 161] width 90 height 16
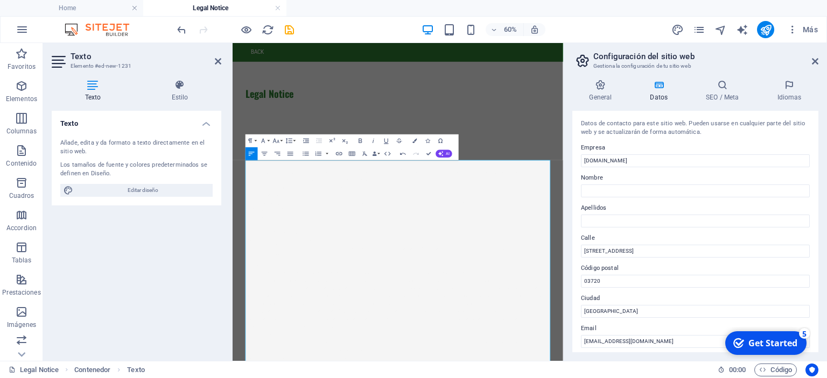
click at [214, 59] on h2 "Texto" at bounding box center [146, 57] width 151 height 10
click at [216, 62] on icon at bounding box center [218, 61] width 6 height 9
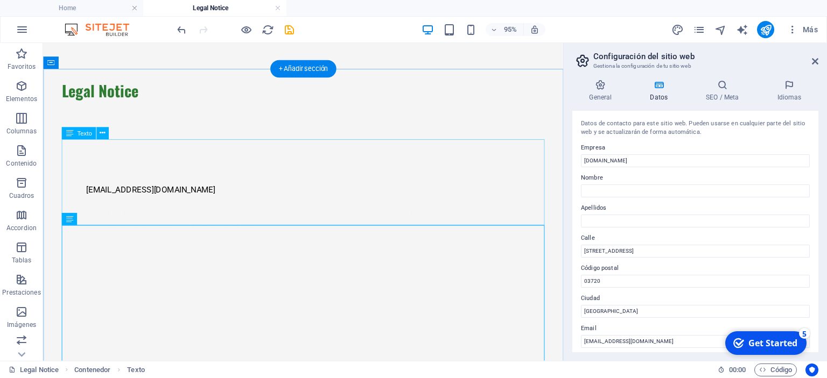
scroll to position [57, 0]
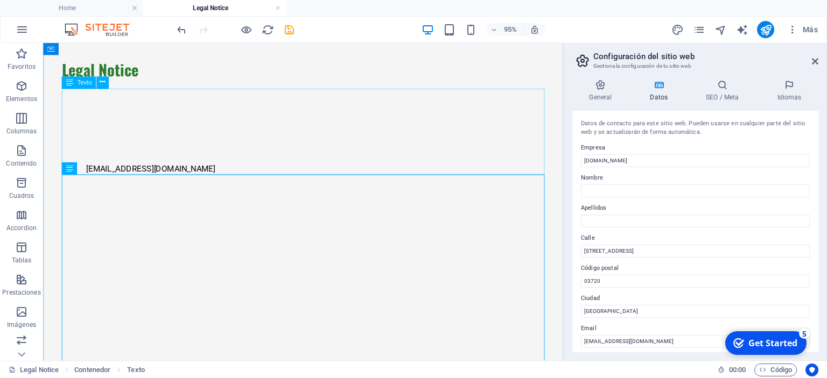
click at [103, 122] on div "[DOMAIN_NAME] [STREET_ADDRESS] Phone: [PHONE_NUMBER] Mobile: E-Mail: [EMAIL_ADD…" at bounding box center [317, 137] width 508 height 90
click at [94, 114] on div "[DOMAIN_NAME] [STREET_ADDRESS] Phone: [PHONE_NUMBER] Mobile: E-Mail: [EMAIL_ADD…" at bounding box center [317, 137] width 508 height 90
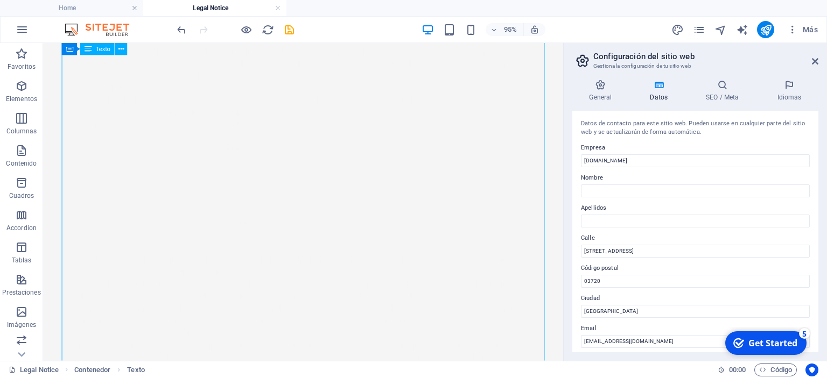
scroll to position [454, 0]
drag, startPoint x: 135, startPoint y: 201, endPoint x: 146, endPoint y: 283, distance: 82.6
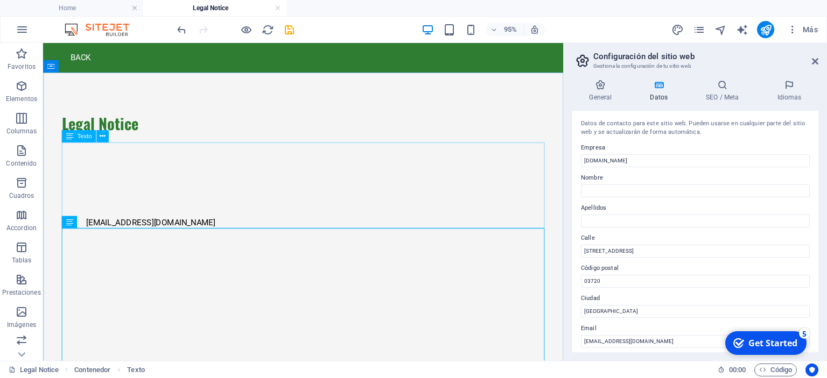
click at [83, 137] on span "Texto" at bounding box center [84, 136] width 15 height 6
click at [78, 222] on span "Texto" at bounding box center [84, 223] width 15 height 6
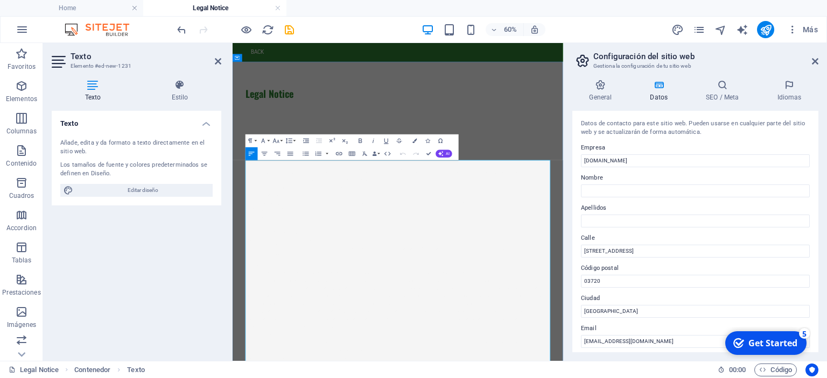
click at [347, 375] on p "Denominación Social: EXCA-BENISSA HERMANOS, S.A. Nombre Comercial: Domicilio So…" at bounding box center [508, 342] width 508 height 129
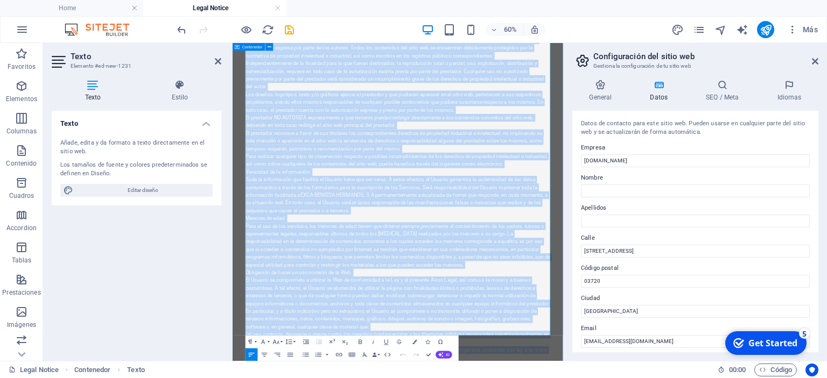
scroll to position [1155, 0]
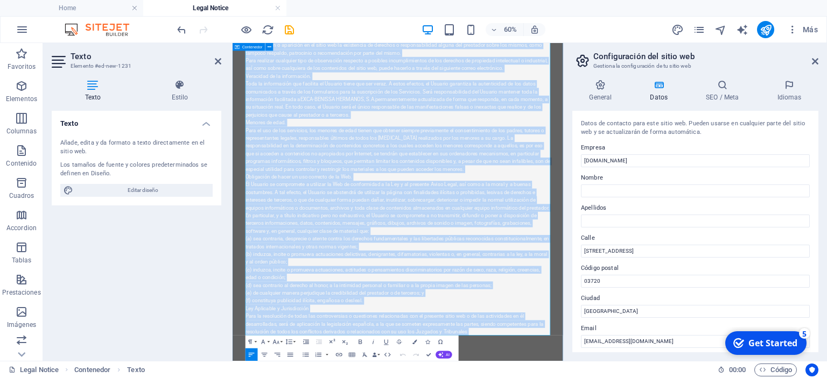
drag, startPoint x: 265, startPoint y: 269, endPoint x: 769, endPoint y: 550, distance: 576.6
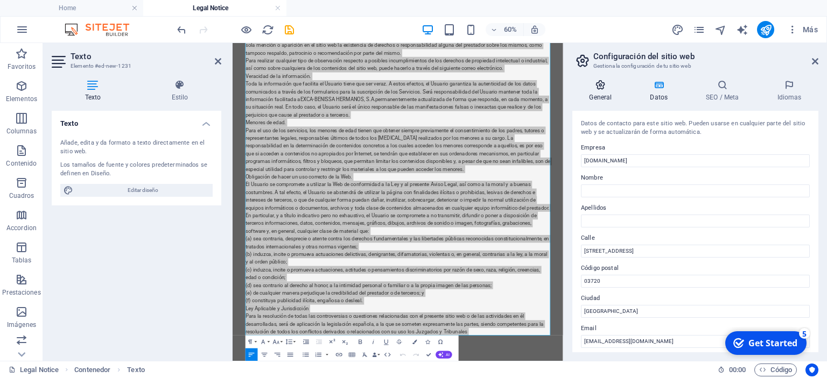
click at [593, 87] on icon at bounding box center [600, 85] width 57 height 11
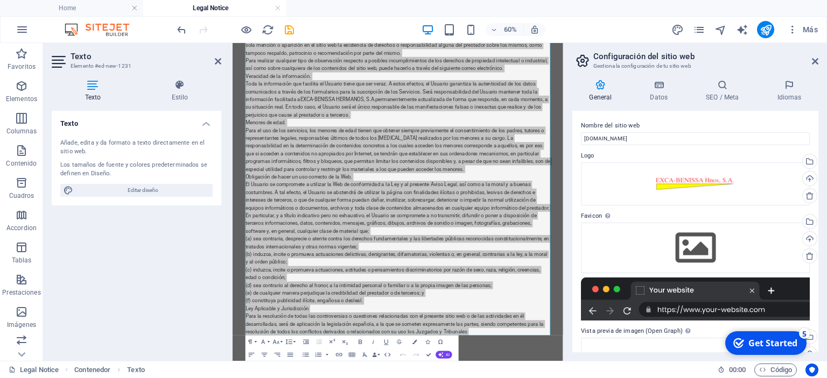
click at [664, 309] on div at bounding box center [695, 299] width 229 height 43
click at [176, 92] on h4 "Estilo" at bounding box center [179, 91] width 83 height 23
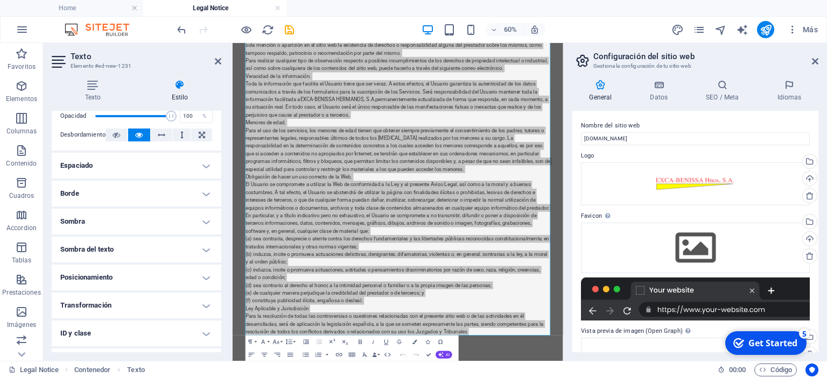
scroll to position [123, 0]
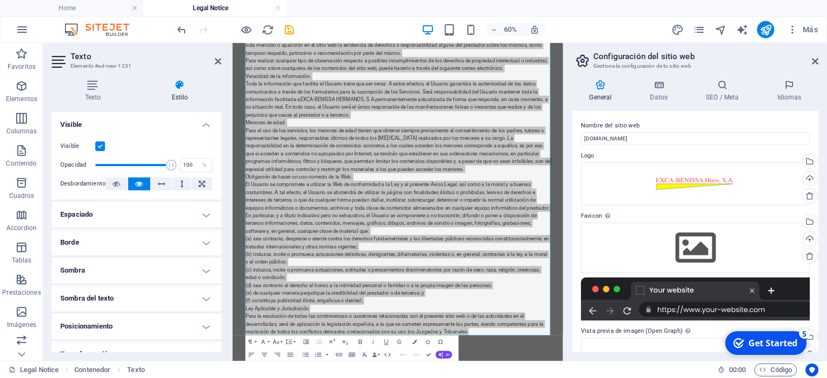
click at [206, 214] on h4 "Espaciado" at bounding box center [137, 215] width 170 height 26
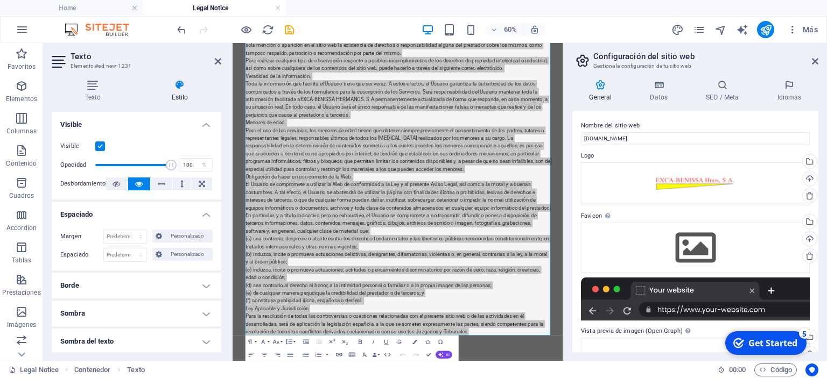
click at [206, 214] on h4 "Espaciado" at bounding box center [137, 211] width 170 height 19
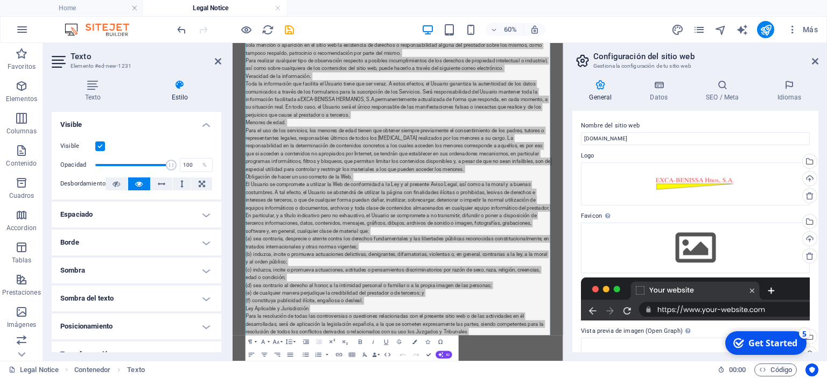
click at [205, 245] on h4 "Borde" at bounding box center [137, 243] width 170 height 26
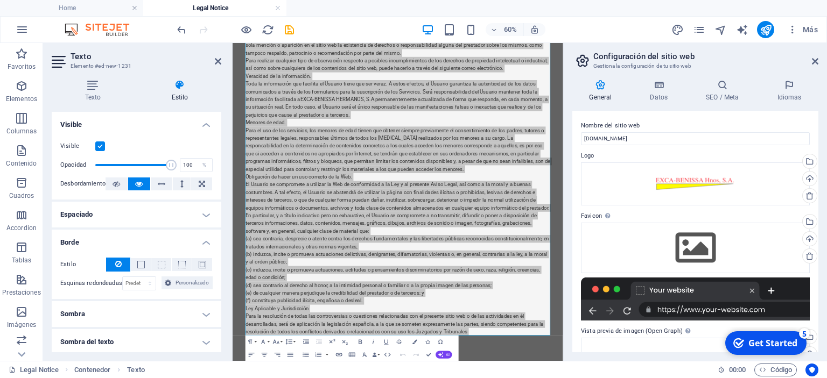
click at [205, 245] on h4 "Borde" at bounding box center [137, 239] width 170 height 19
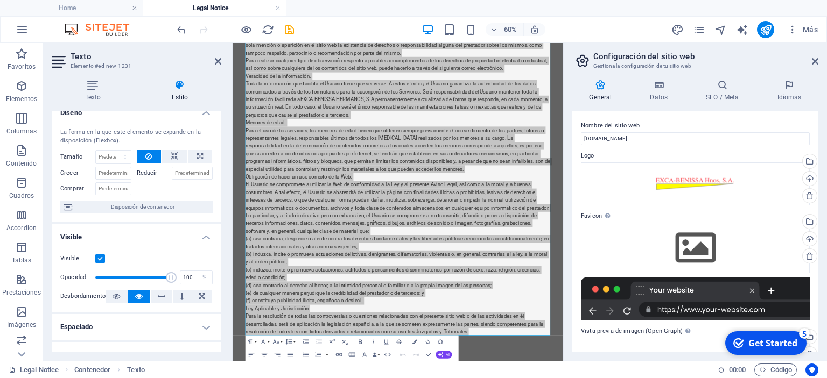
scroll to position [0, 0]
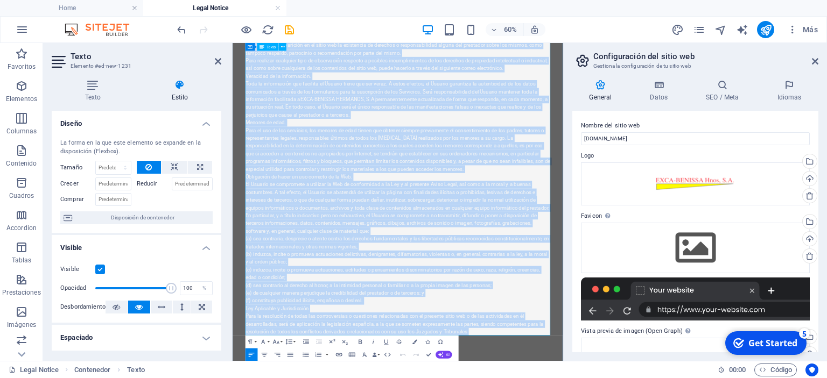
click at [345, 145] on p "Toda la información que facilita el Usuario tiene que ser veraz. A estos efecto…" at bounding box center [508, 137] width 508 height 65
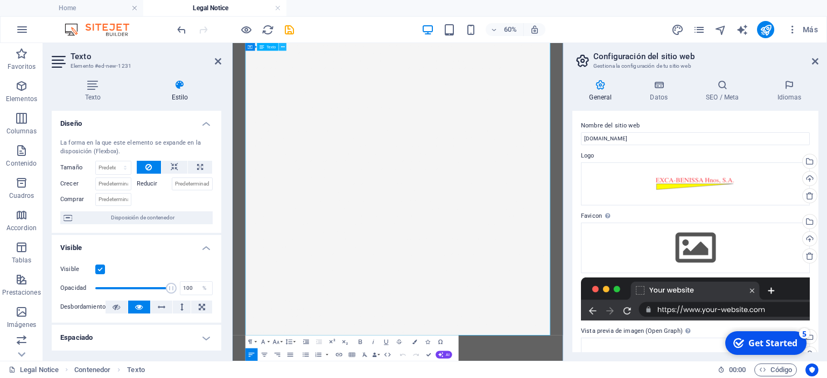
click at [283, 47] on icon at bounding box center [283, 47] width 4 height 7
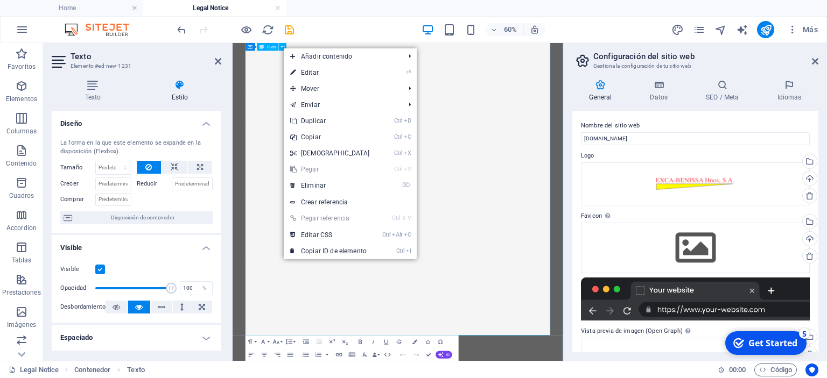
click at [288, 93] on strong "Veracidad de la información." at bounding box center [308, 98] width 109 height 10
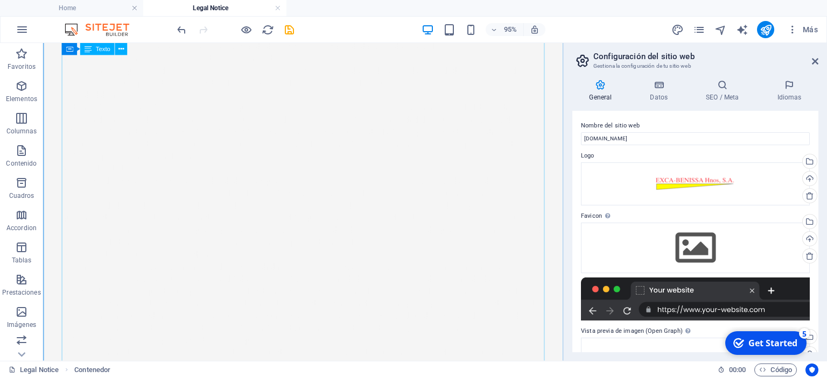
drag, startPoint x: 71, startPoint y: 65, endPoint x: 87, endPoint y: 144, distance: 81.3
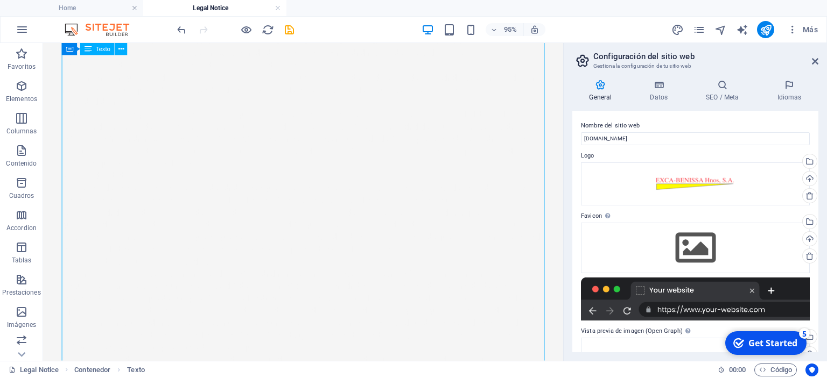
click at [117, 47] on button at bounding box center [121, 49] width 12 height 12
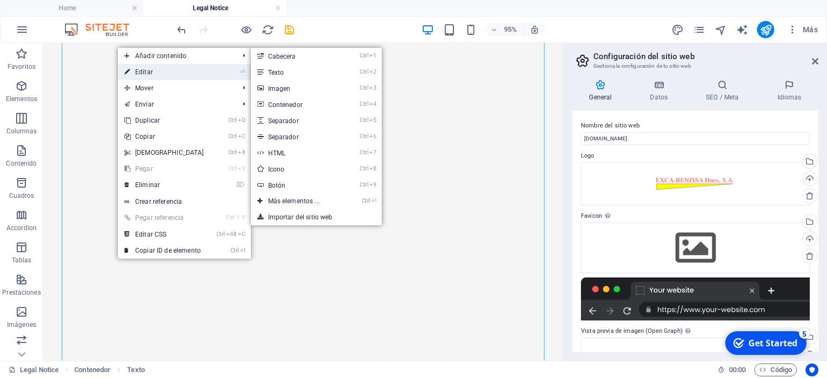
click at [142, 70] on link "⏎ Editar" at bounding box center [164, 72] width 93 height 16
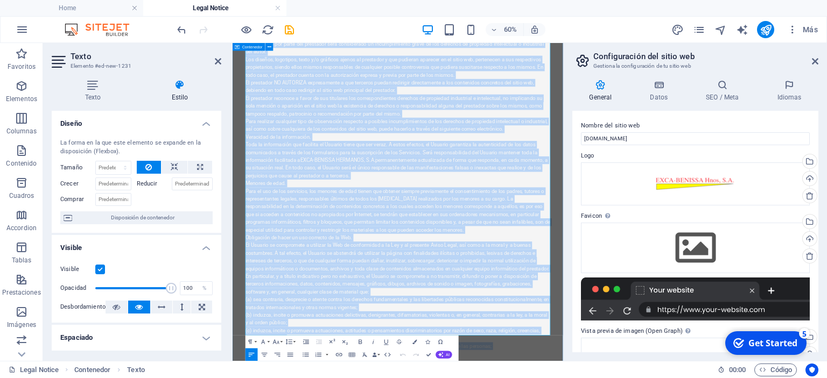
scroll to position [1155, 0]
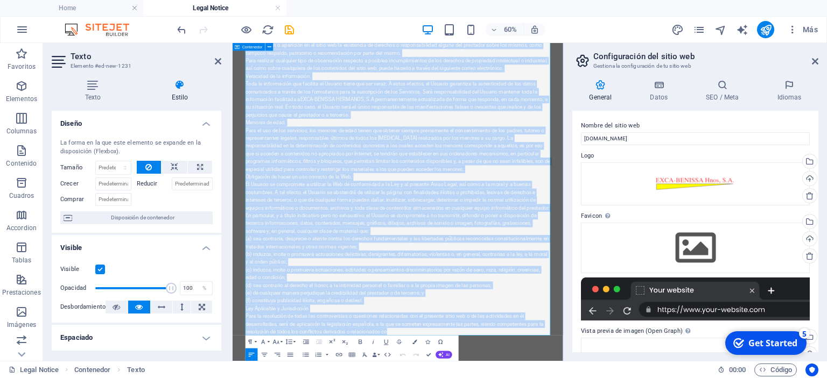
drag, startPoint x: 258, startPoint y: 250, endPoint x: 679, endPoint y: 560, distance: 522.8
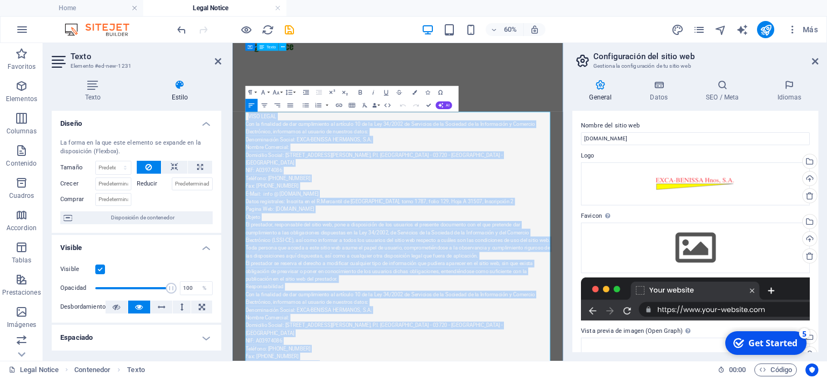
scroll to position [0, 0]
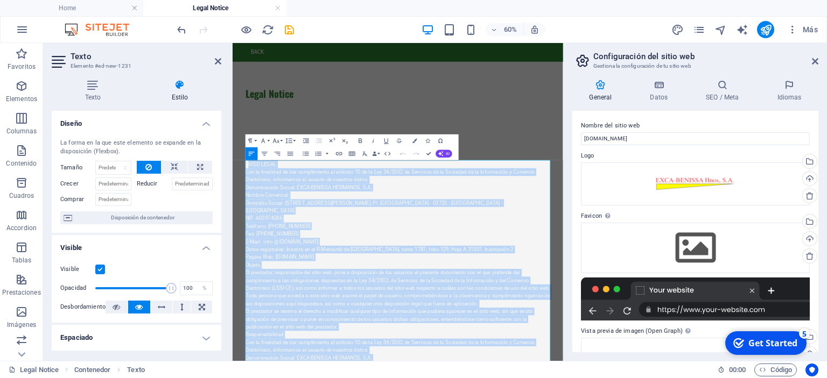
click at [201, 9] on h4 "Legal Notice" at bounding box center [214, 8] width 143 height 12
click at [107, 10] on h4 "Home" at bounding box center [71, 8] width 143 height 12
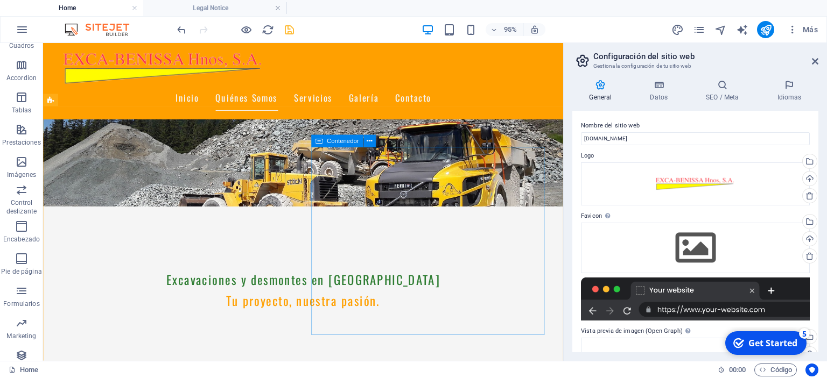
scroll to position [157, 0]
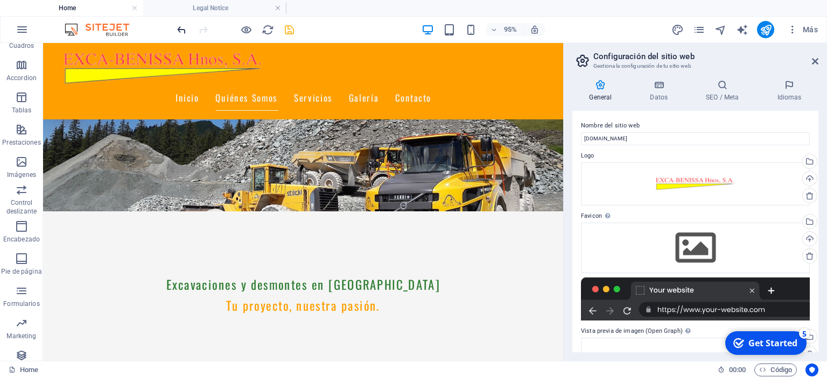
click at [182, 26] on icon "undo" at bounding box center [181, 30] width 12 height 12
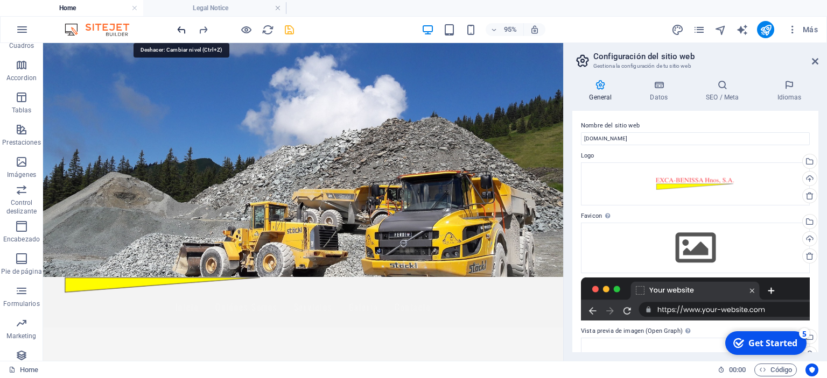
scroll to position [0, 0]
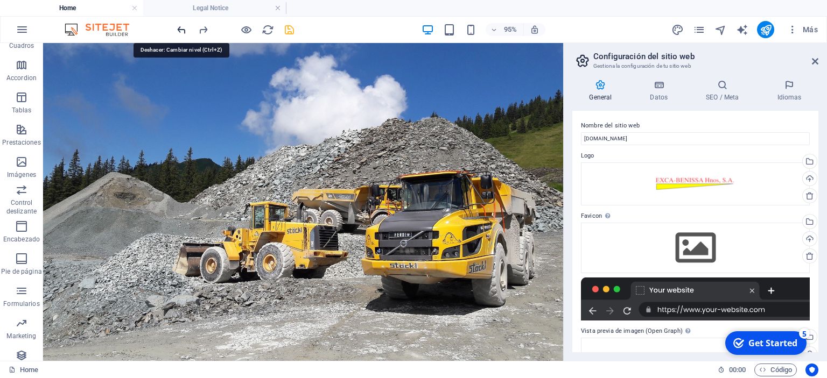
click at [182, 26] on icon "undo" at bounding box center [181, 30] width 12 height 12
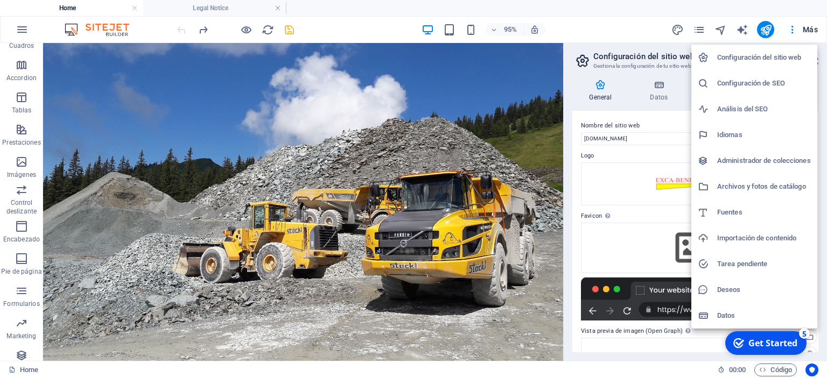
click at [23, 31] on div at bounding box center [413, 189] width 827 height 378
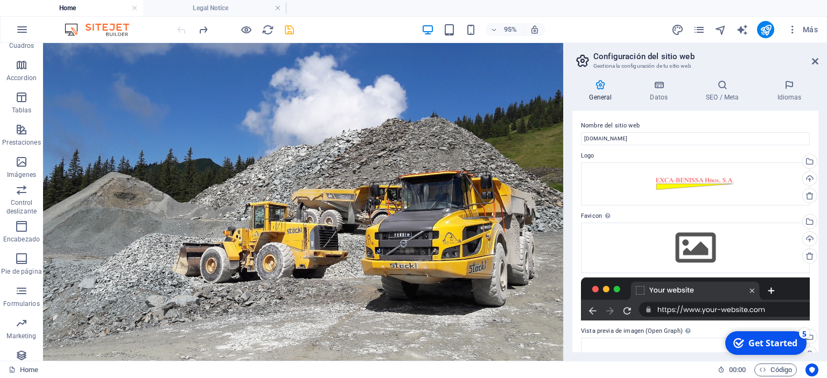
click at [819, 54] on aside "Configuración del sitio web Gestiona la configuración de tu sitio web General D…" at bounding box center [695, 202] width 264 height 318
click at [817, 60] on icon at bounding box center [815, 61] width 6 height 9
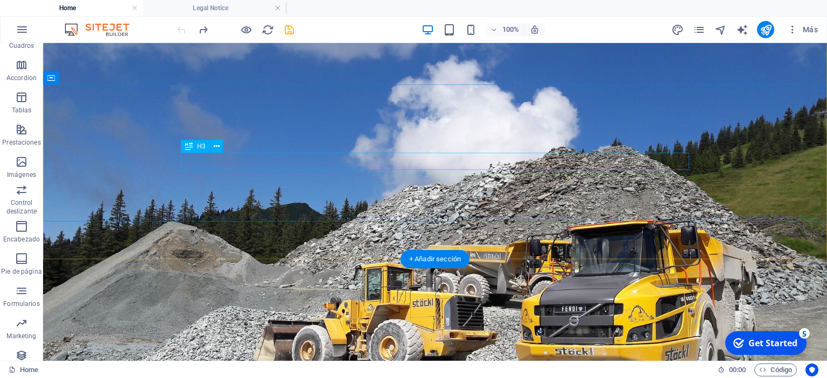
scroll to position [227, 0]
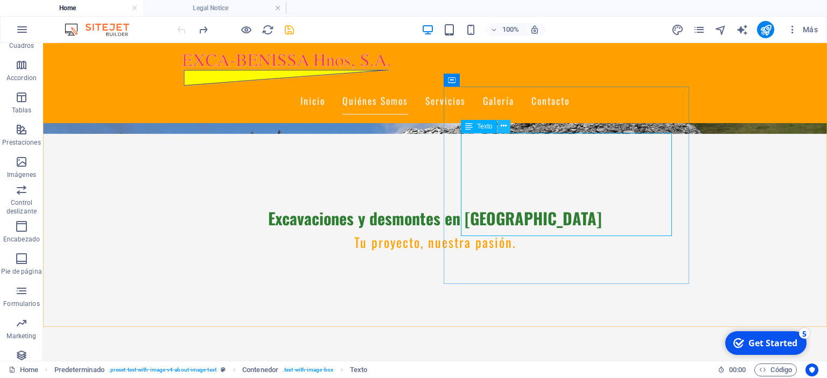
click at [503, 126] on icon at bounding box center [504, 126] width 6 height 11
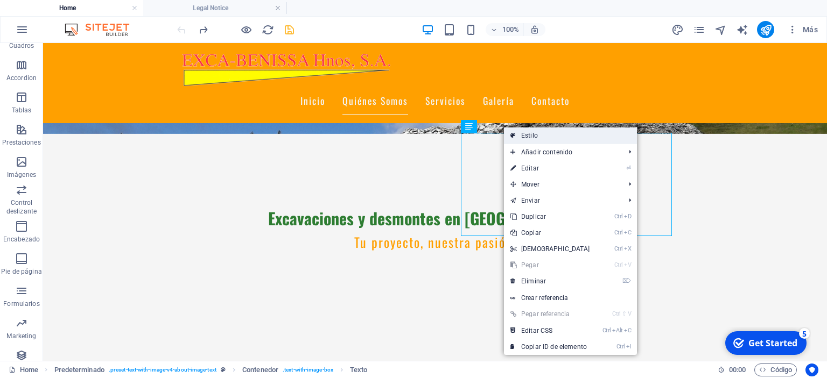
click at [521, 136] on link "Estilo" at bounding box center [570, 136] width 133 height 16
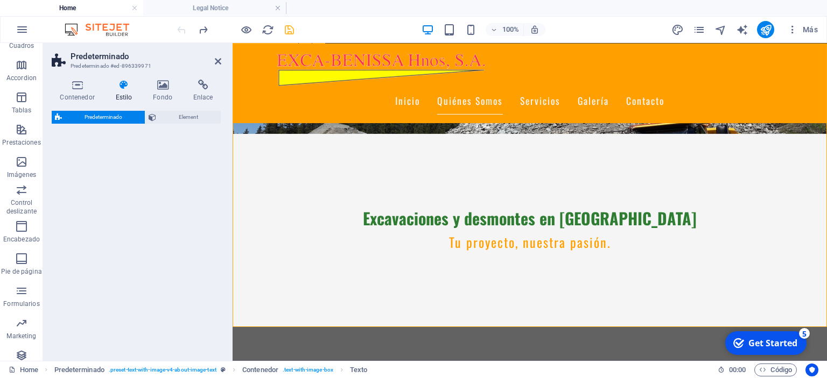
select select "rem"
select select "px"
select select "preset-text-with-image-v4-about-image-text"
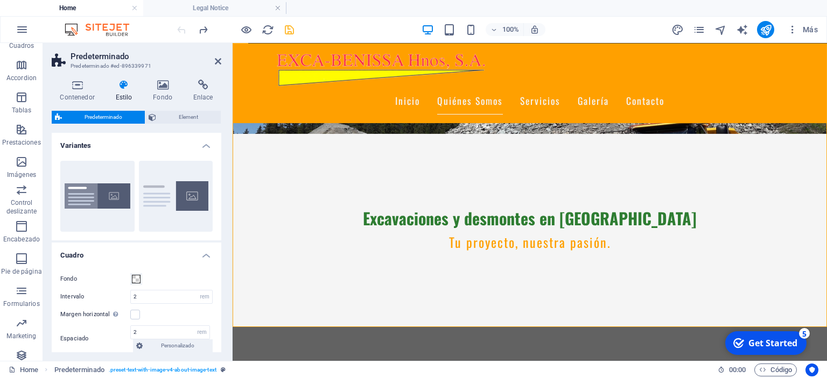
click at [123, 89] on icon at bounding box center [123, 85] width 33 height 11
click at [72, 88] on icon at bounding box center [77, 85] width 51 height 11
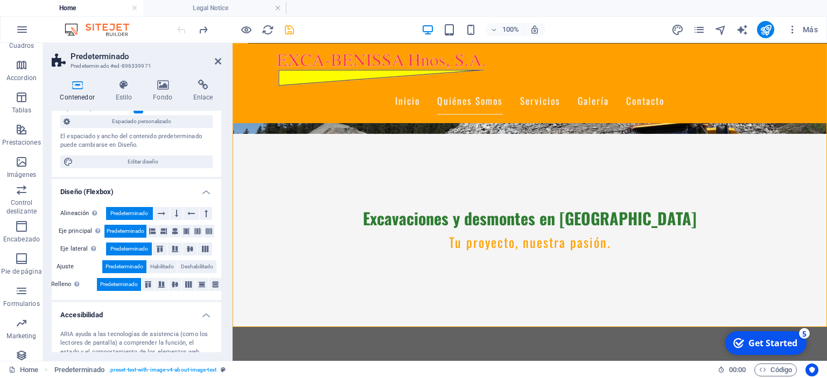
scroll to position [98, 0]
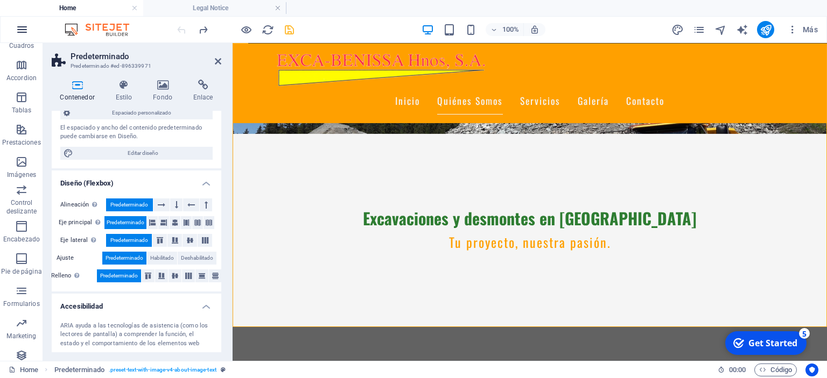
click at [0, 0] on icon "button" at bounding box center [0, 0] width 0 height 0
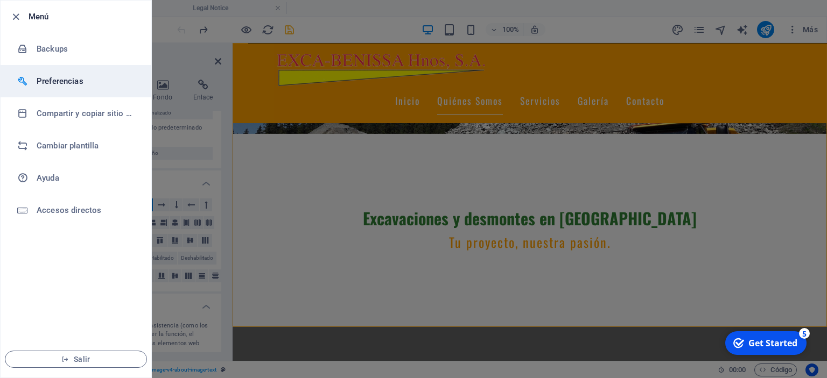
click at [47, 84] on h6 "Preferencias" at bounding box center [87, 81] width 100 height 13
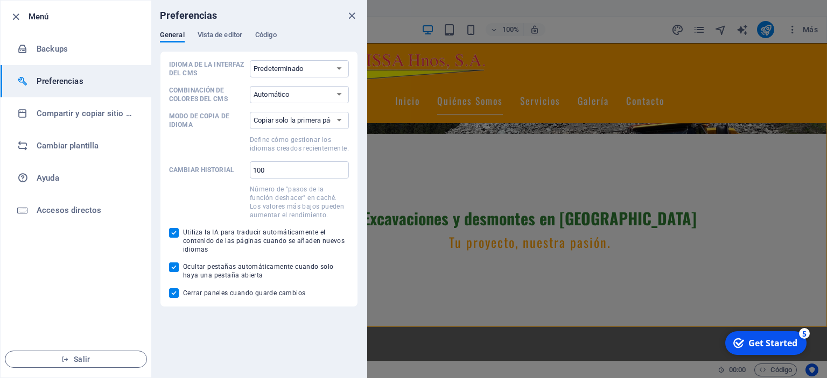
click at [223, 30] on div "Preferencias" at bounding box center [258, 16] width 215 height 30
click at [241, 33] on span "Vista de editor" at bounding box center [220, 36] width 45 height 15
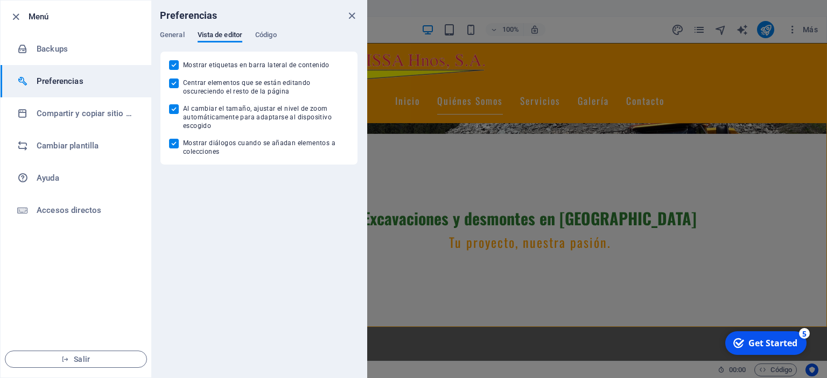
click at [281, 34] on div "General Vista de editor Código" at bounding box center [259, 41] width 198 height 20
click at [275, 34] on span "Código" at bounding box center [266, 36] width 22 height 15
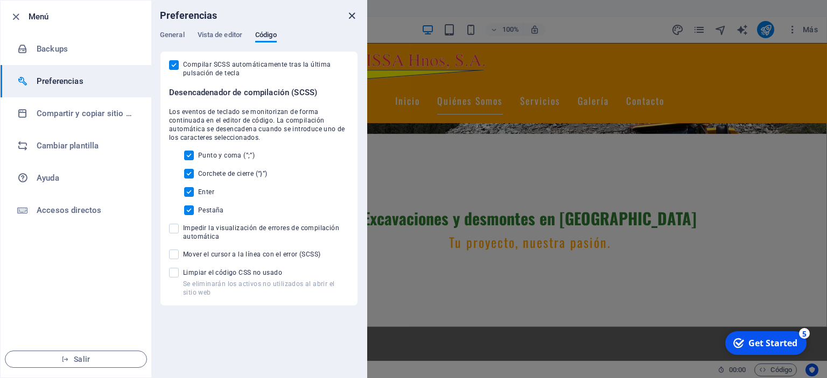
click at [351, 14] on icon "close" at bounding box center [352, 16] width 12 height 12
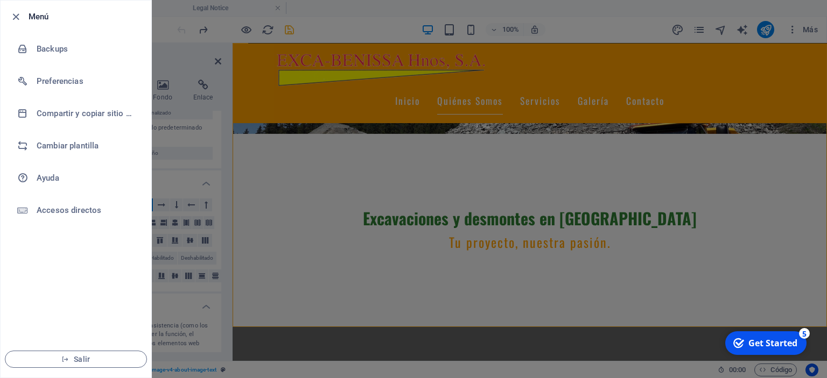
click at [38, 14] on h6 "Menú" at bounding box center [86, 16] width 114 height 13
click at [12, 16] on icon "button" at bounding box center [16, 17] width 12 height 12
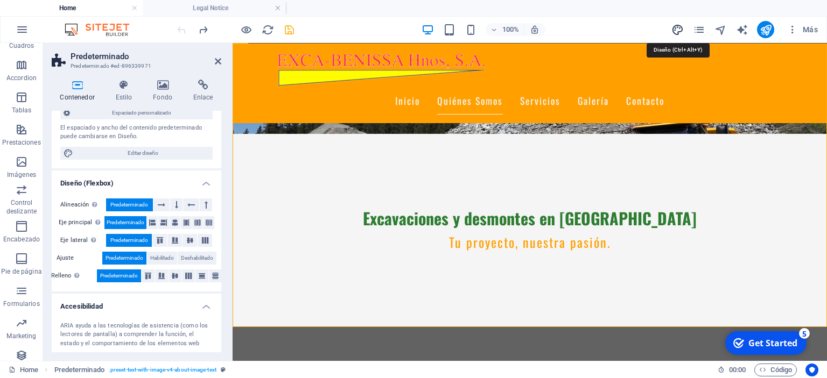
select select "px"
select select "200"
select select "px"
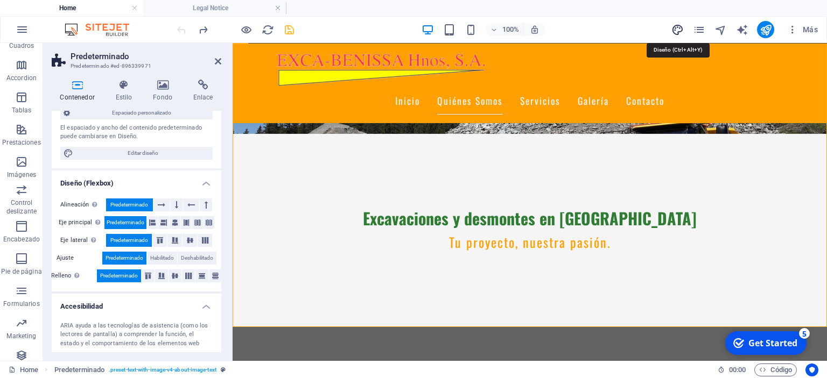
select select "600"
select select "px"
select select "rem"
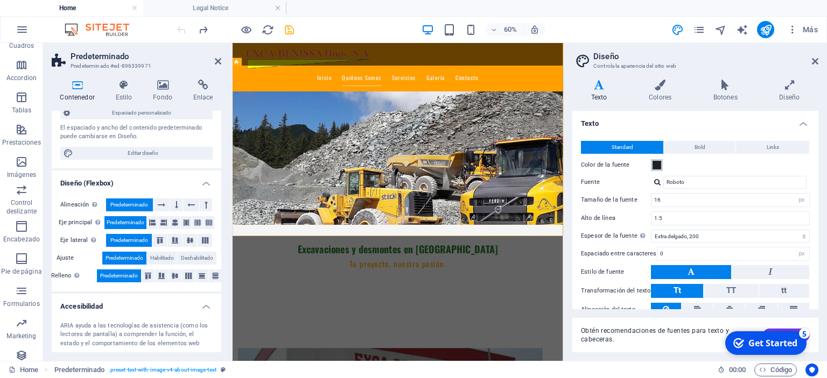
click at [657, 165] on span at bounding box center [656, 165] width 9 height 9
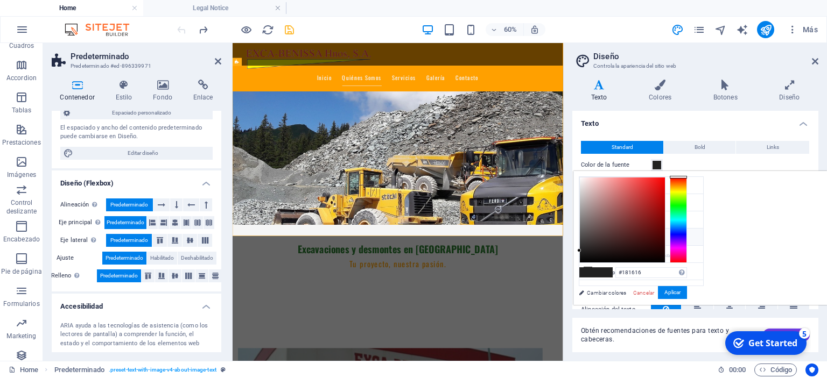
click at [665, 254] on div at bounding box center [622, 220] width 85 height 85
click at [665, 257] on div at bounding box center [622, 220] width 85 height 85
click at [665, 258] on div at bounding box center [622, 220] width 85 height 85
type input "#0d0c0c"
click at [583, 257] on div at bounding box center [582, 259] width 4 height 4
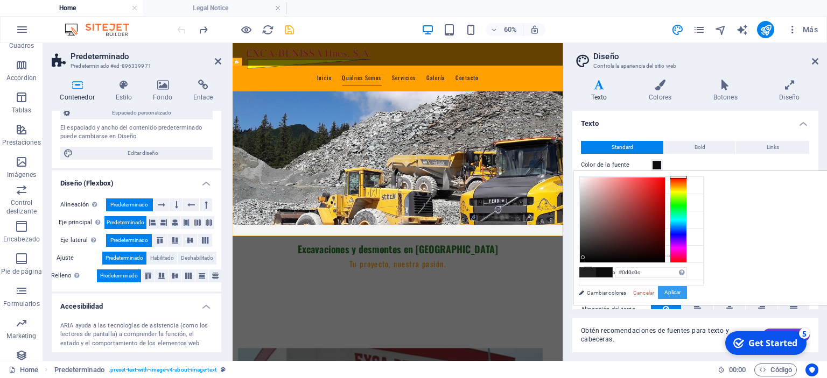
click at [687, 292] on button "Aplicar" at bounding box center [672, 292] width 29 height 13
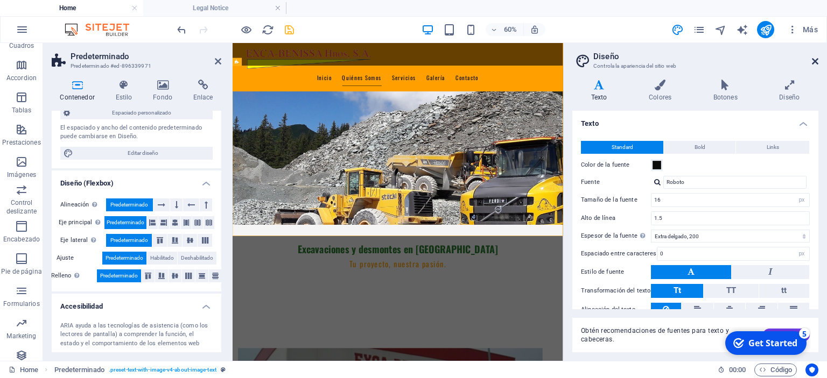
click at [816, 61] on icon at bounding box center [815, 61] width 6 height 9
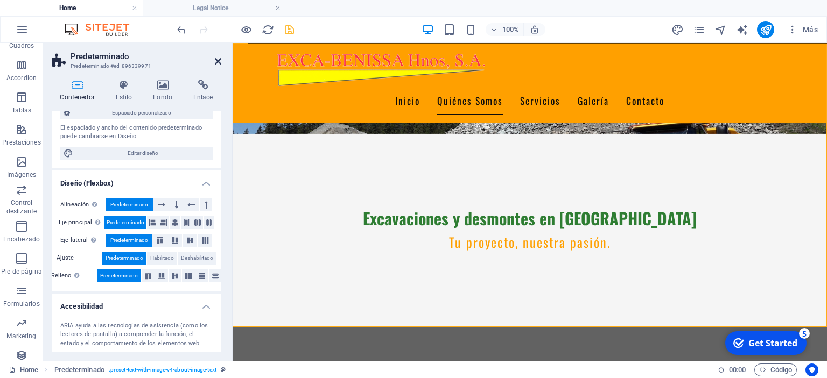
click at [215, 58] on icon at bounding box center [218, 61] width 6 height 9
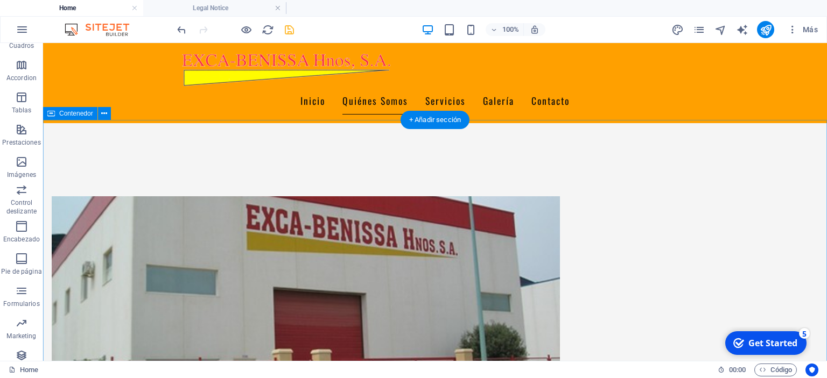
scroll to position [398, 0]
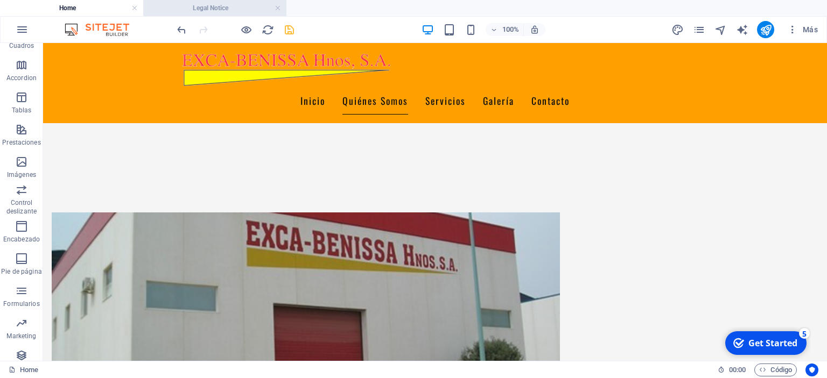
click at [225, 9] on h4 "Legal Notice" at bounding box center [214, 8] width 143 height 12
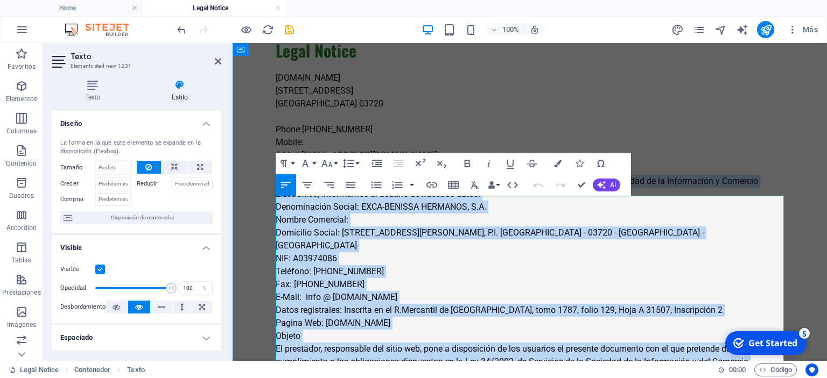
scroll to position [0, 0]
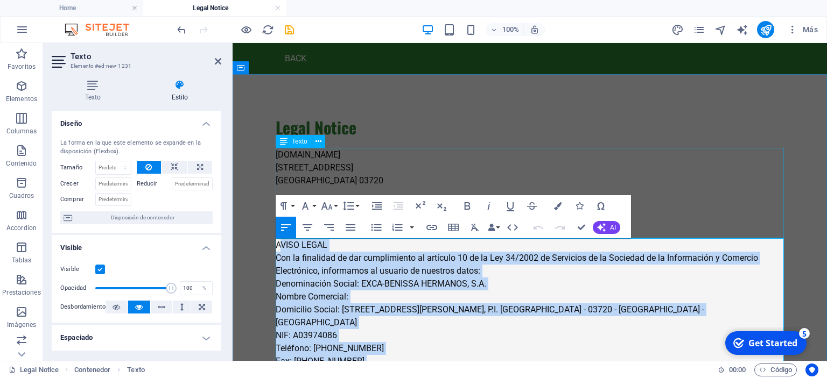
click at [327, 182] on div "[DOMAIN_NAME] [STREET_ADDRESS] Phone: [PHONE_NUMBER] Mobile: E-Mail: [EMAIL_ADD…" at bounding box center [530, 194] width 508 height 90
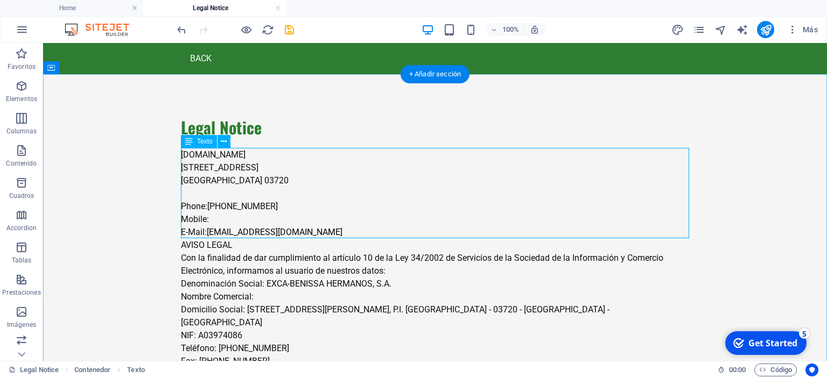
click at [210, 172] on div "[DOMAIN_NAME] [STREET_ADDRESS] Phone: [PHONE_NUMBER] Mobile: E-Mail: [EMAIL_ADD…" at bounding box center [435, 194] width 508 height 90
click at [193, 158] on div "[DOMAIN_NAME] [STREET_ADDRESS] Phone: [PHONE_NUMBER] Mobile: E-Mail: [EMAIL_ADD…" at bounding box center [435, 194] width 508 height 90
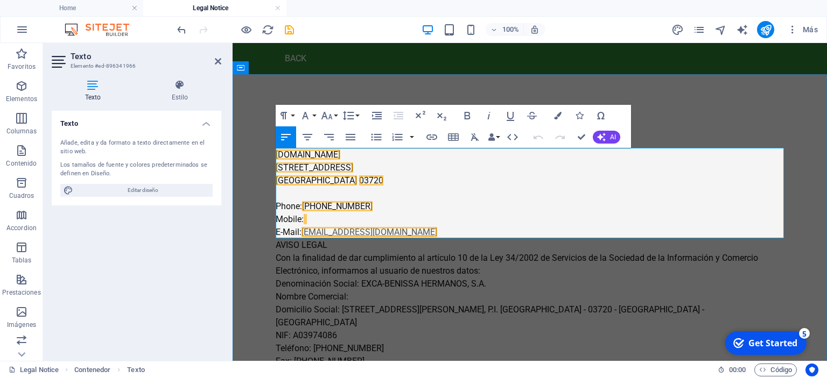
drag, startPoint x: 407, startPoint y: 234, endPoint x: 387, endPoint y: 233, distance: 20.5
click at [387, 233] on p "Phone: [PHONE_NUMBER] Mobile: E-Mail: [EMAIL_ADDRESS][DOMAIN_NAME]" at bounding box center [530, 219] width 508 height 39
click at [463, 175] on p "[STREET_ADDRESS]" at bounding box center [530, 174] width 508 height 26
click at [450, 147] on button "Insert Table" at bounding box center [453, 137] width 20 height 22
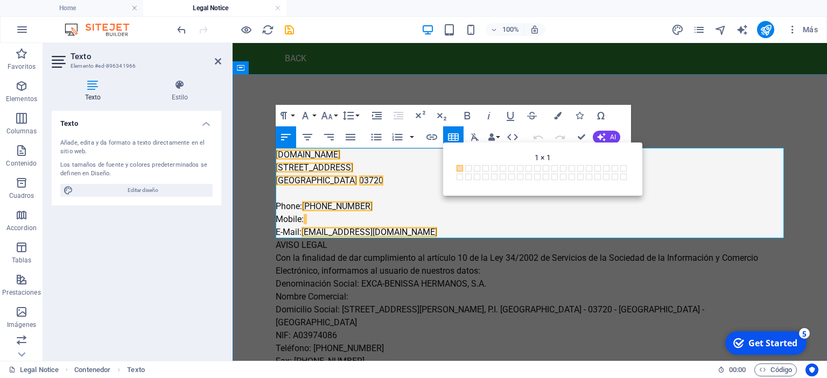
click at [413, 167] on p "[STREET_ADDRESS]" at bounding box center [530, 174] width 508 height 26
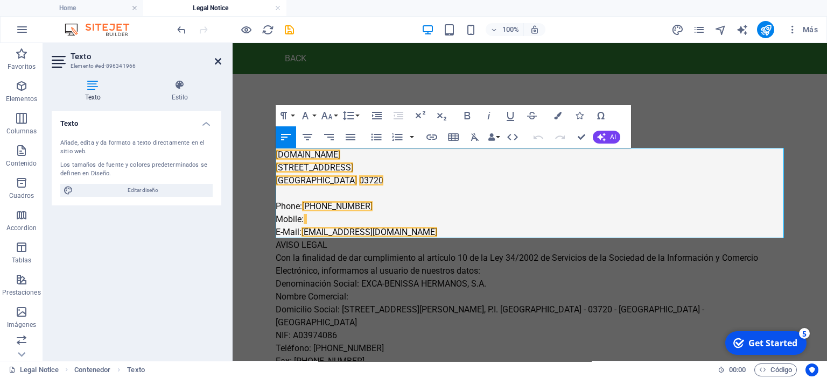
click at [220, 61] on icon at bounding box center [218, 61] width 6 height 9
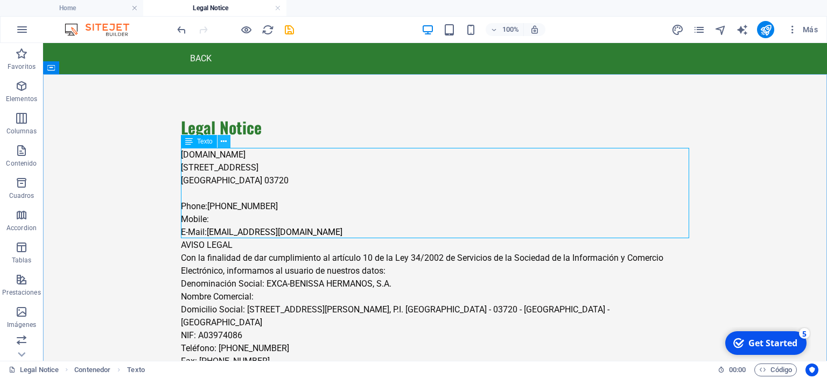
click at [223, 144] on icon at bounding box center [224, 141] width 6 height 11
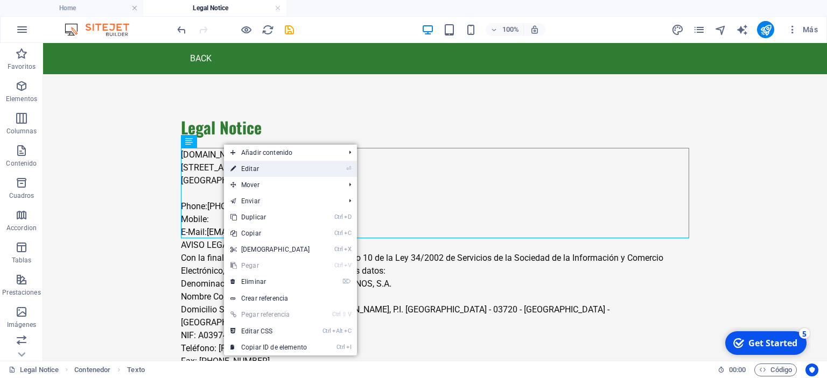
click at [242, 173] on link "⏎ Editar" at bounding box center [270, 169] width 93 height 16
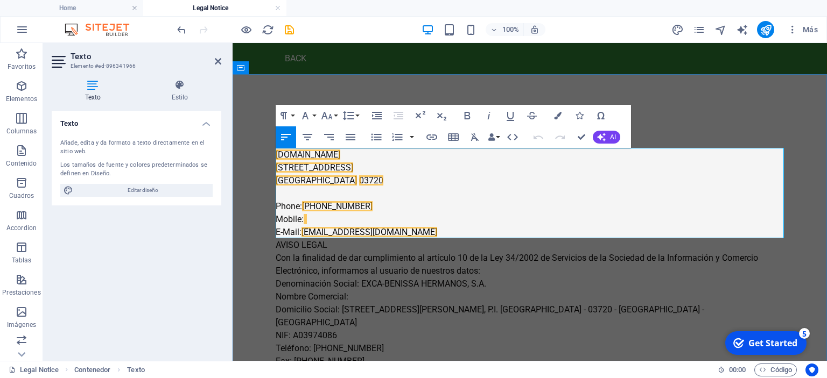
drag, startPoint x: 277, startPoint y: 153, endPoint x: 370, endPoint y: 217, distance: 112.3
click at [370, 217] on div "[DOMAIN_NAME] [STREET_ADDRESS] Phone: [PHONE_NUMBER] Mobile: E-Mail: [EMAIL_ADD…" at bounding box center [530, 194] width 508 height 90
click at [219, 64] on icon at bounding box center [218, 61] width 6 height 9
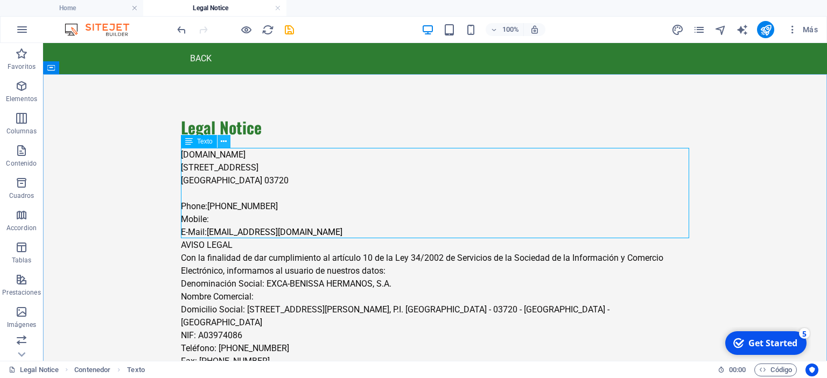
click at [224, 138] on icon at bounding box center [224, 141] width 6 height 11
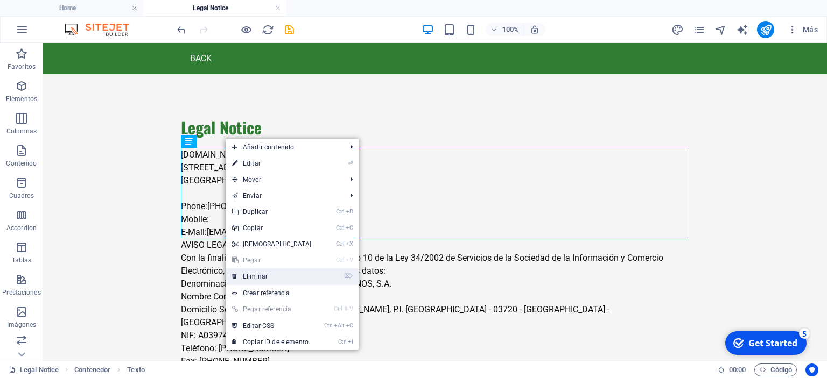
click at [258, 272] on link "⌦ Eliminar" at bounding box center [272, 277] width 93 height 16
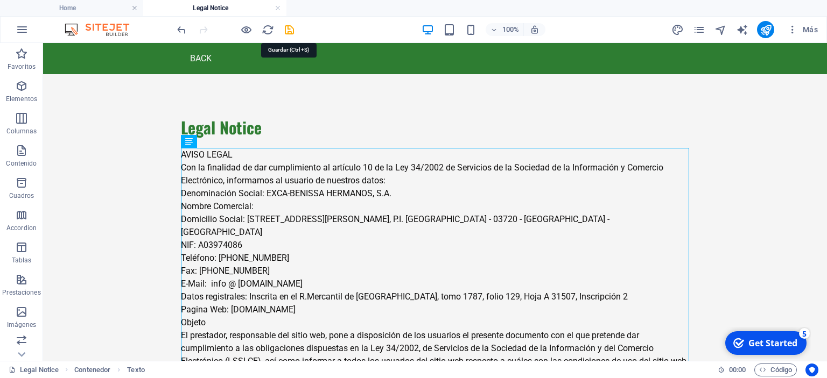
click at [289, 28] on icon "save" at bounding box center [289, 30] width 12 height 12
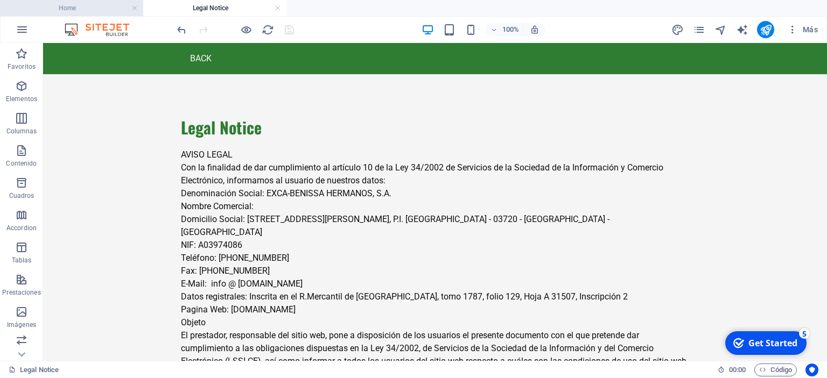
click at [99, 5] on h4 "Home" at bounding box center [71, 8] width 143 height 12
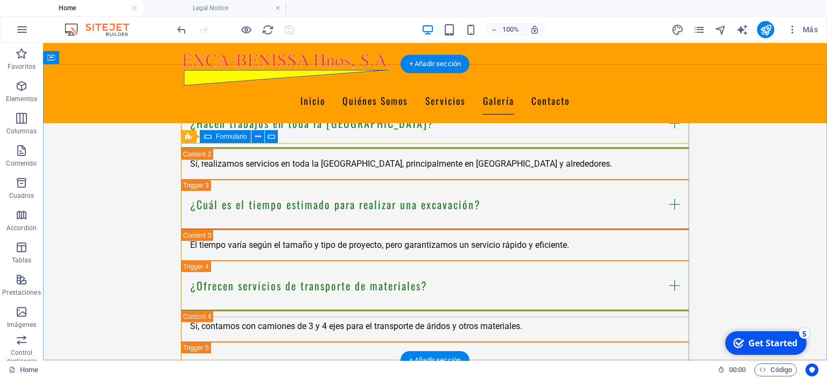
scroll to position [2330, 0]
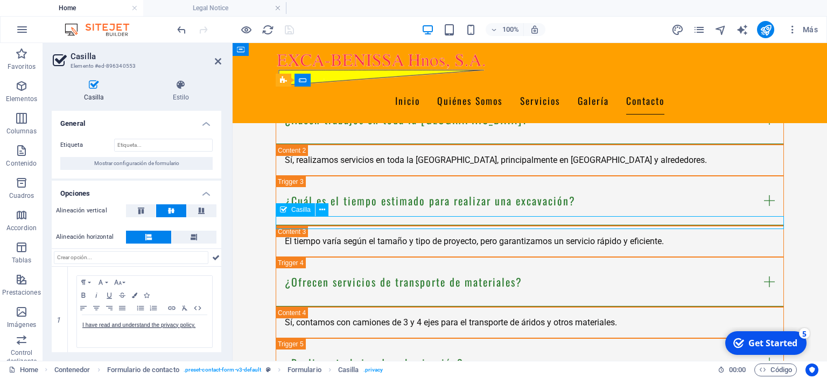
drag, startPoint x: 459, startPoint y: 223, endPoint x: 418, endPoint y: 223, distance: 40.4
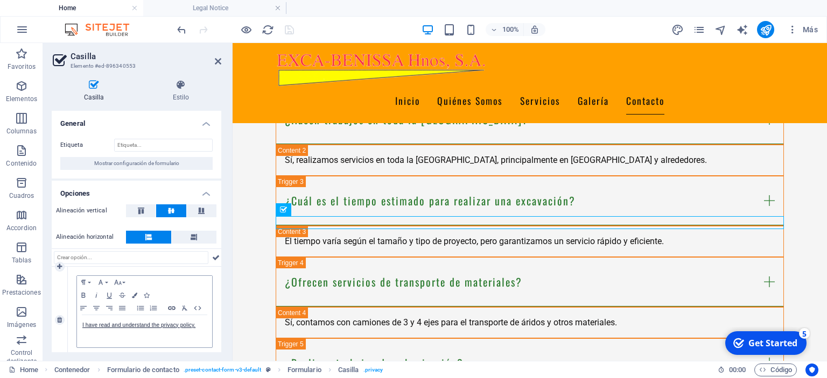
click at [173, 306] on icon "button" at bounding box center [171, 308] width 7 height 4
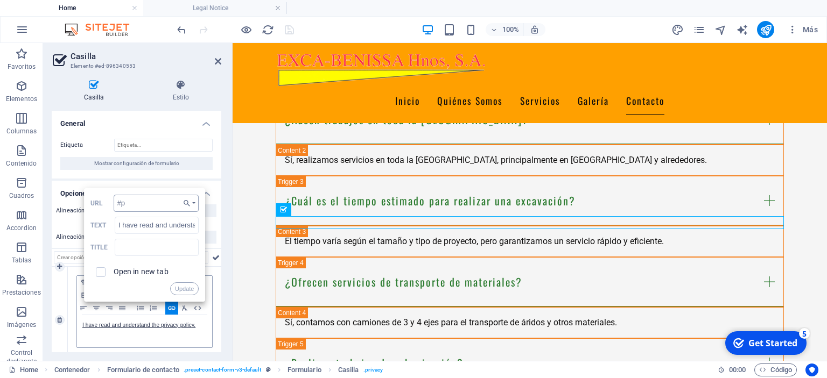
type input "#"
click at [188, 201] on icon "button" at bounding box center [186, 203] width 11 height 9
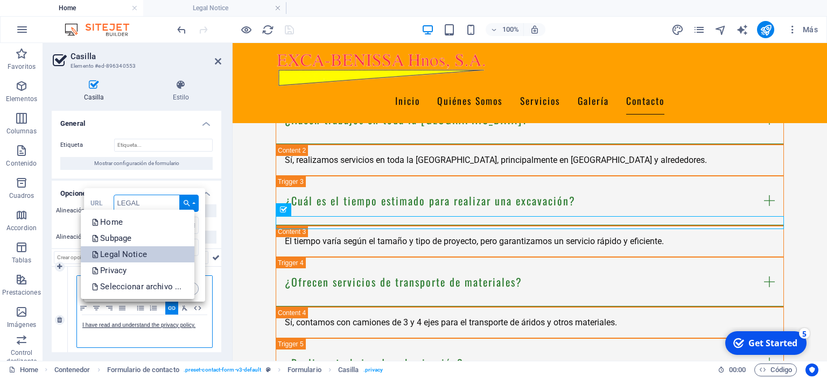
click at [156, 250] on link "Legal Notice" at bounding box center [138, 255] width 114 height 16
type input "/legal-notice"
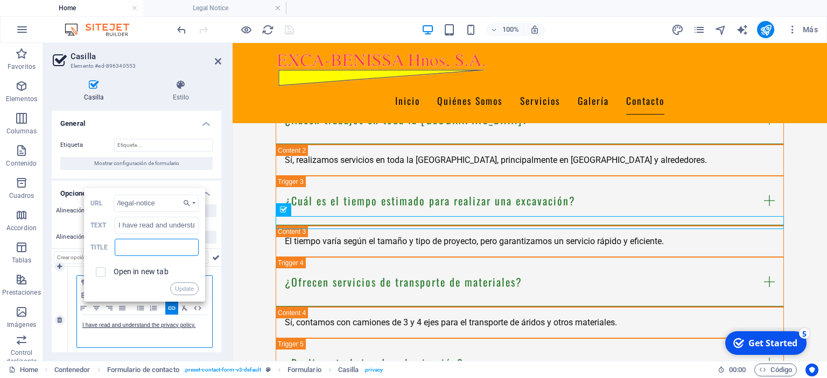
click at [156, 250] on input "text" at bounding box center [157, 247] width 84 height 17
click at [159, 251] on input "text" at bounding box center [157, 247] width 84 height 17
click at [173, 253] on input "text" at bounding box center [157, 247] width 84 height 17
type input "a"
type input "ACEPTO"
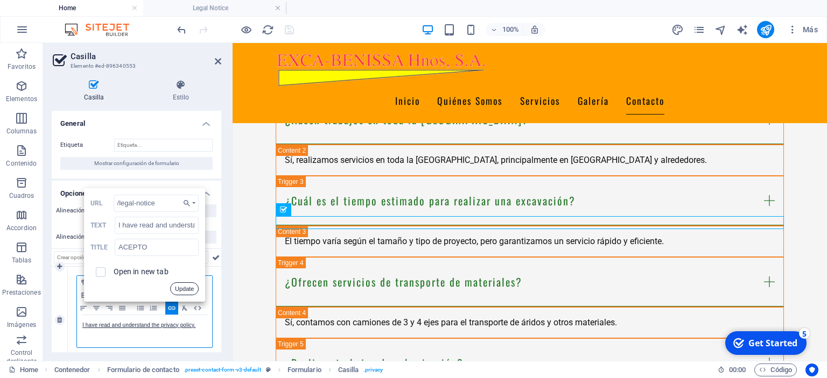
click at [191, 289] on button "Update" at bounding box center [184, 289] width 29 height 13
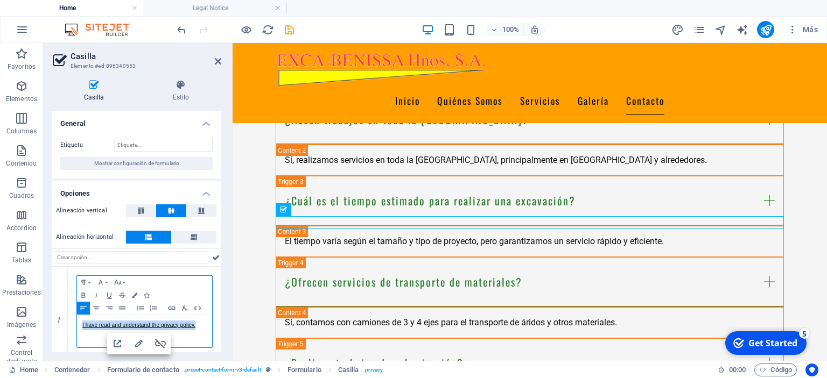
scroll to position [20, 0]
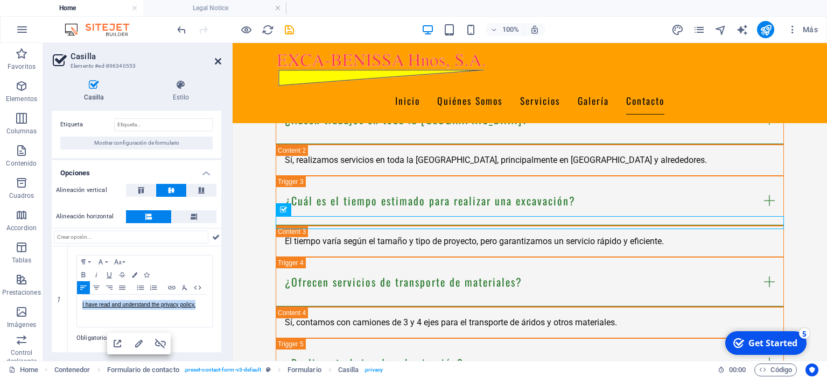
click at [217, 66] on icon at bounding box center [218, 61] width 6 height 9
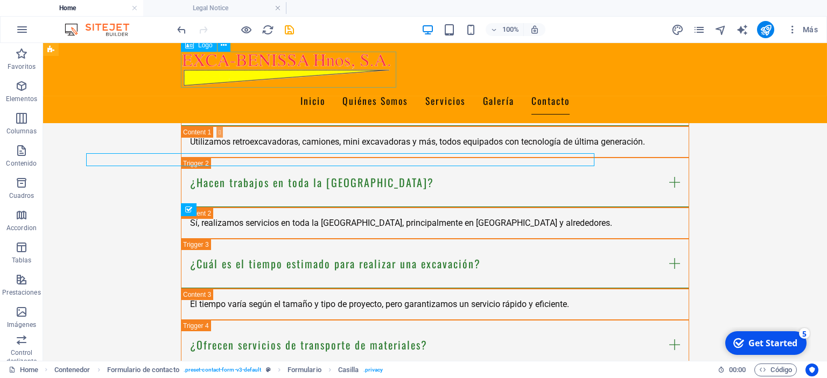
scroll to position [2330, 0]
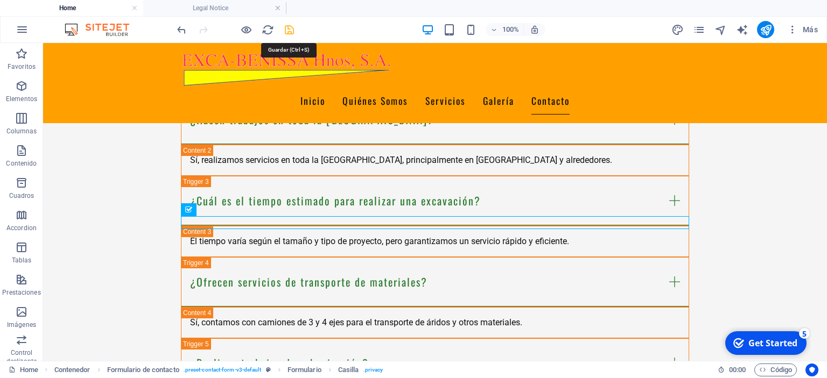
click at [292, 30] on icon "save" at bounding box center [289, 30] width 12 height 12
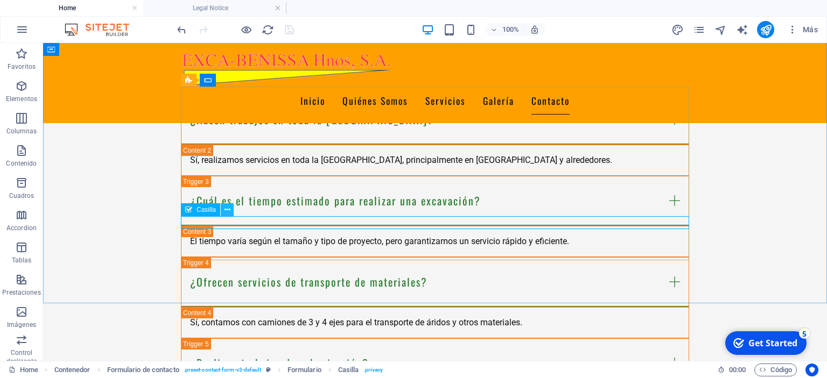
click at [227, 212] on icon at bounding box center [227, 210] width 6 height 11
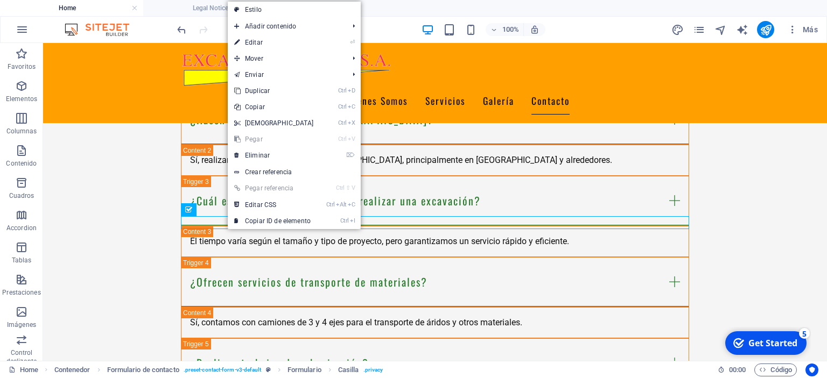
click at [275, 188] on link "Ctrl ⇧ V Pegar referencia" at bounding box center [274, 188] width 93 height 16
click at [275, 171] on link "Crear referencia" at bounding box center [294, 172] width 133 height 16
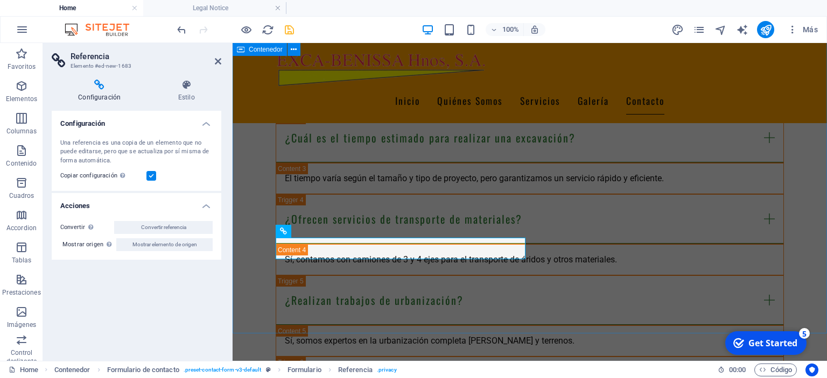
scroll to position [2267, 0]
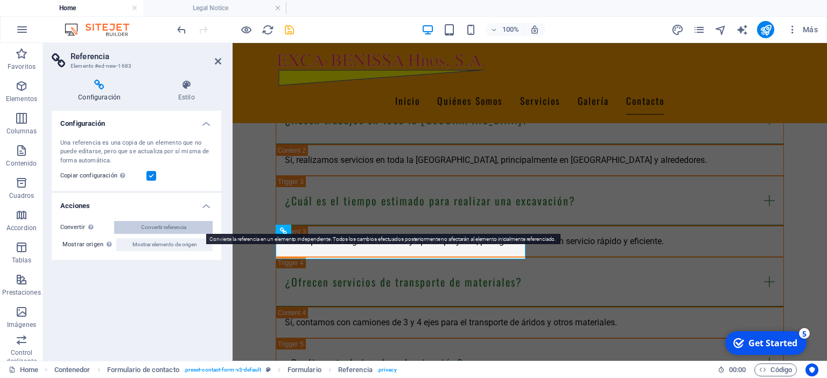
click at [181, 228] on span "Convertir referencia" at bounding box center [163, 227] width 45 height 13
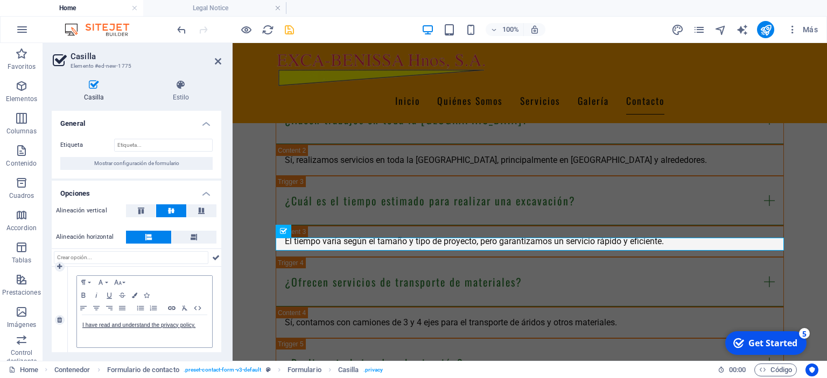
click at [169, 307] on icon "button" at bounding box center [171, 308] width 7 height 4
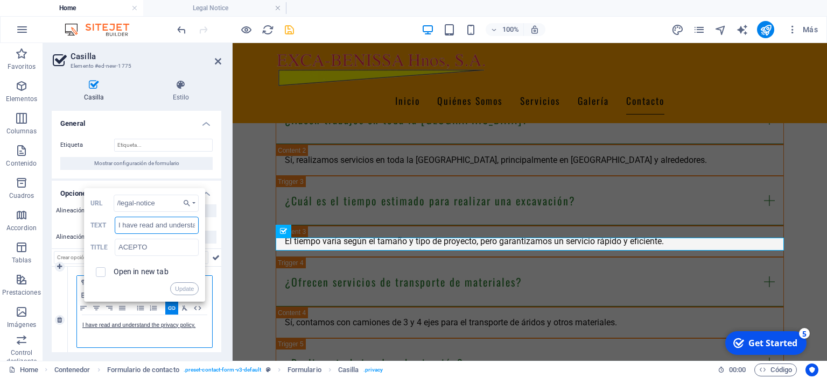
click at [163, 228] on input "I have read and understand the privacy policy." at bounding box center [157, 225] width 84 height 17
drag, startPoint x: 117, startPoint y: 225, endPoint x: 220, endPoint y: 230, distance: 102.4
click at [220, 230] on div "Alineación vertical Alineación horizontal 1 Paragraph Format Normal Heading 1 H…" at bounding box center [137, 287] width 170 height 174
click at [193, 229] on input "I have read and understand the privacy policy." at bounding box center [157, 225] width 84 height 17
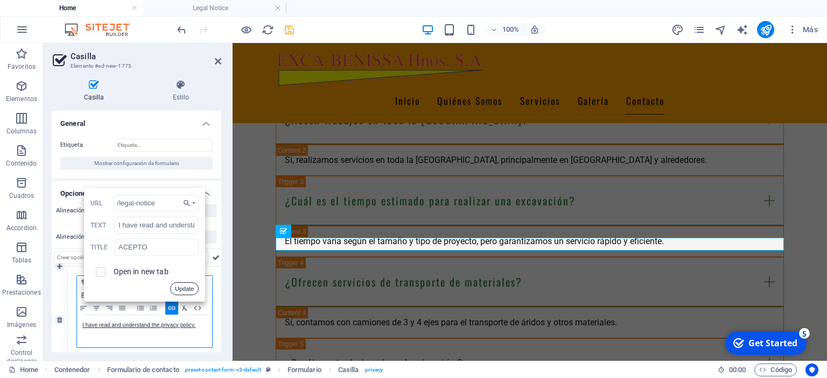
click at [191, 287] on button "Update" at bounding box center [184, 289] width 29 height 13
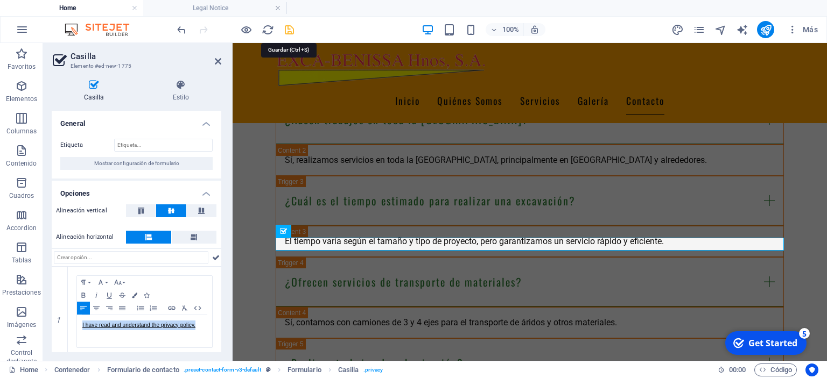
click at [292, 34] on icon "save" at bounding box center [289, 30] width 12 height 12
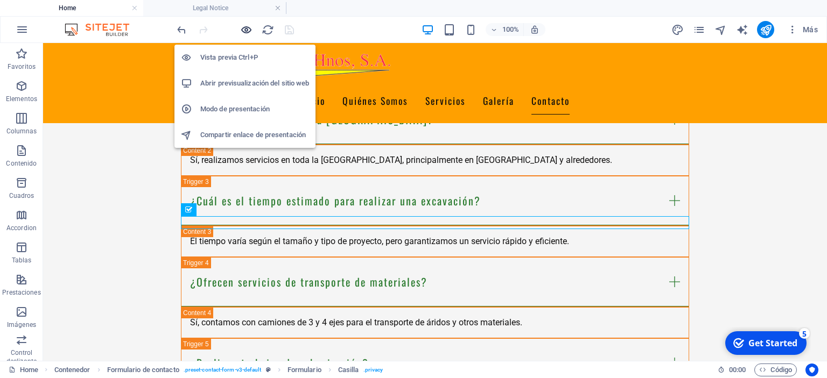
click at [247, 26] on icon "button" at bounding box center [246, 30] width 12 height 12
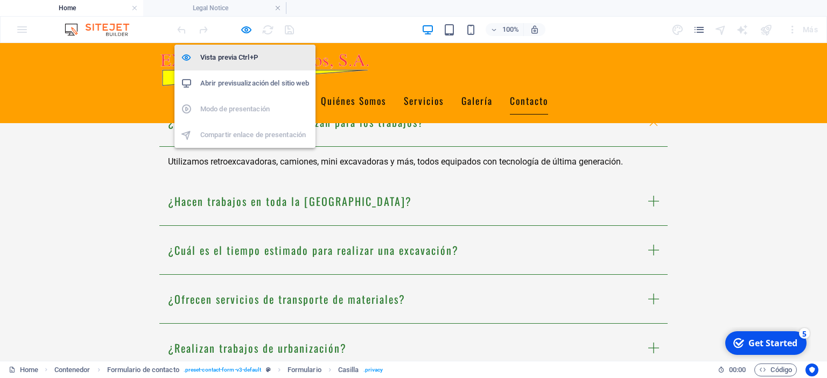
click at [242, 55] on h6 "Vista previa Ctrl+P" at bounding box center [254, 57] width 109 height 13
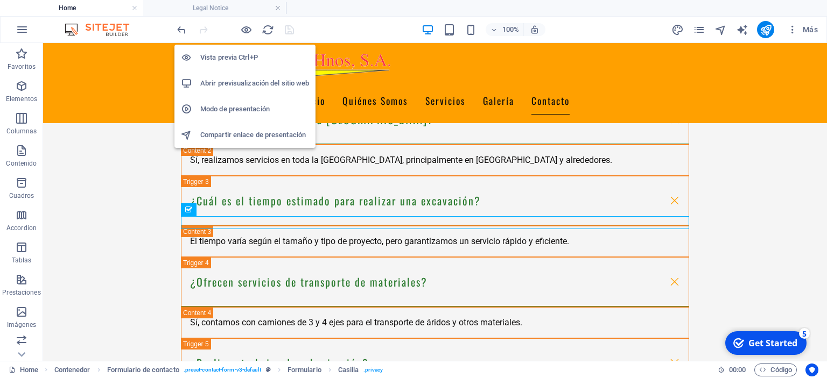
click at [241, 82] on h6 "Abrir previsualización del sitio web" at bounding box center [254, 83] width 109 height 13
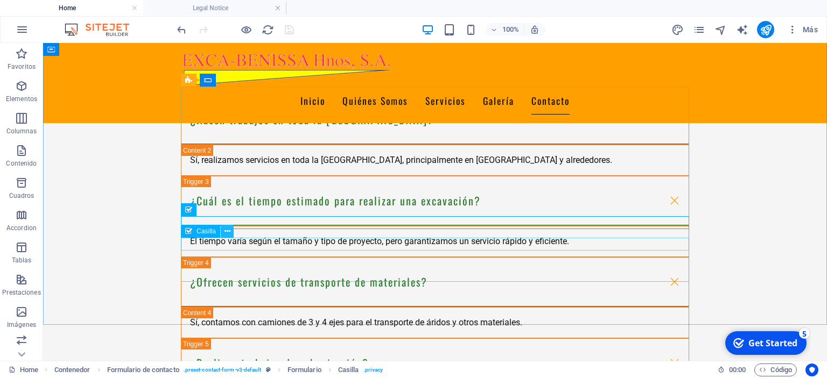
click at [230, 231] on button at bounding box center [227, 231] width 13 height 13
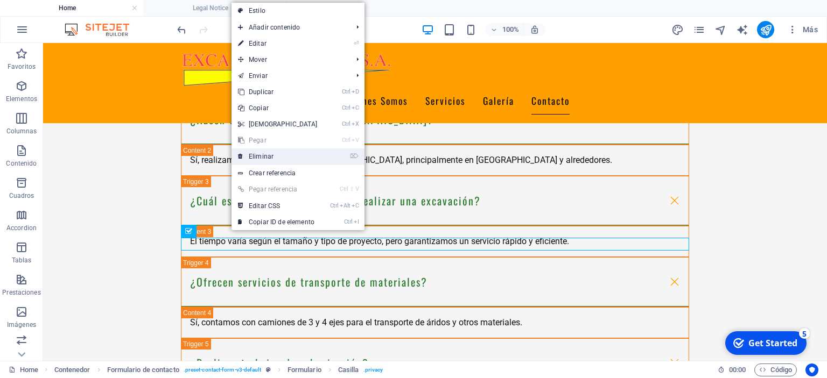
click at [258, 152] on link "⌦ Eliminar" at bounding box center [277, 157] width 93 height 16
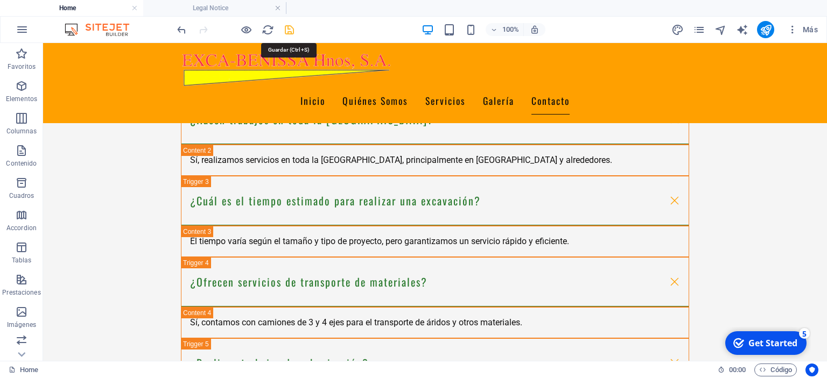
click at [287, 28] on icon "save" at bounding box center [289, 30] width 12 height 12
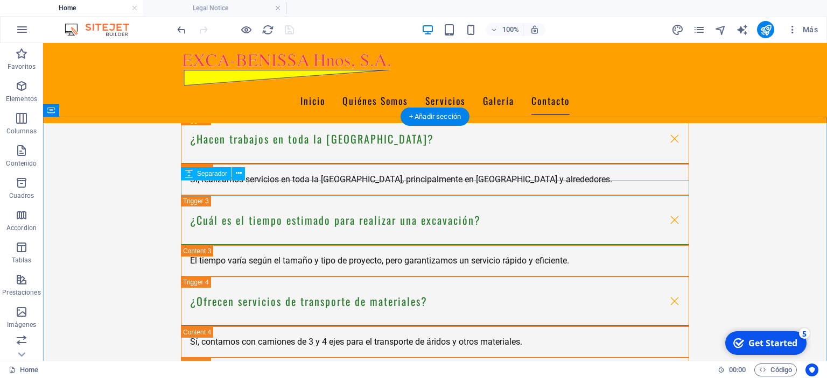
scroll to position [2217, 0]
